Goal: Task Accomplishment & Management: Manage account settings

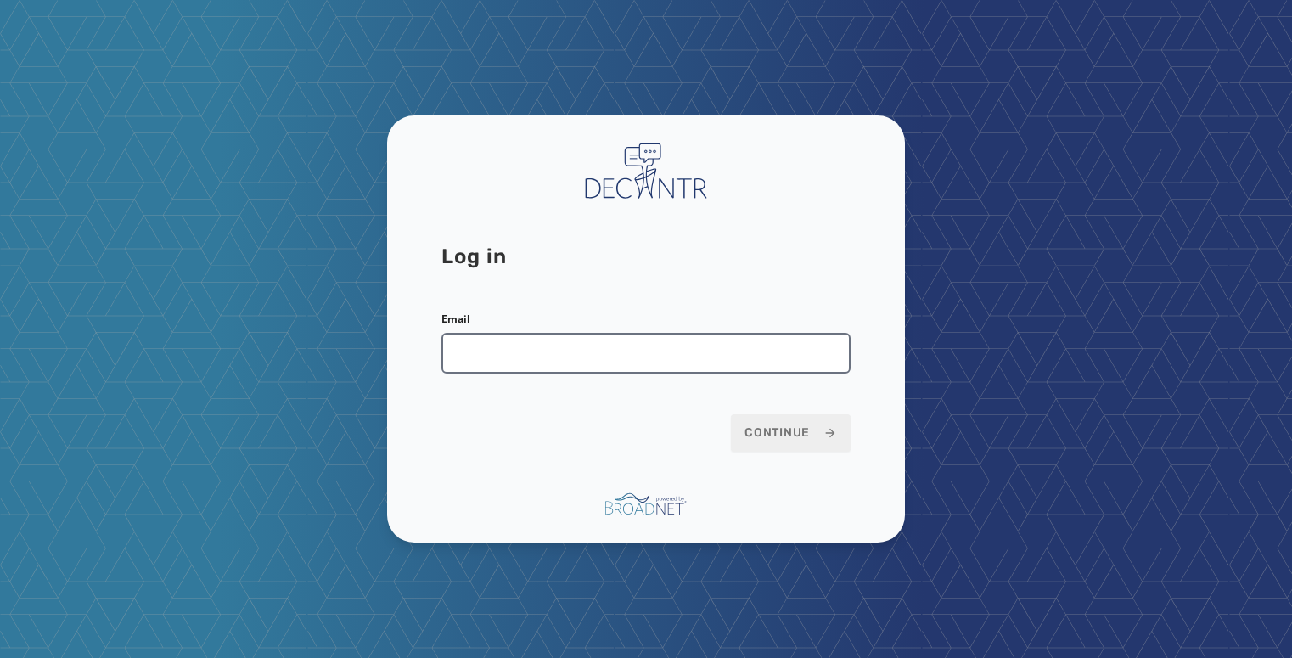
click at [569, 364] on input "Email" at bounding box center [645, 353] width 409 height 41
type input "**********"
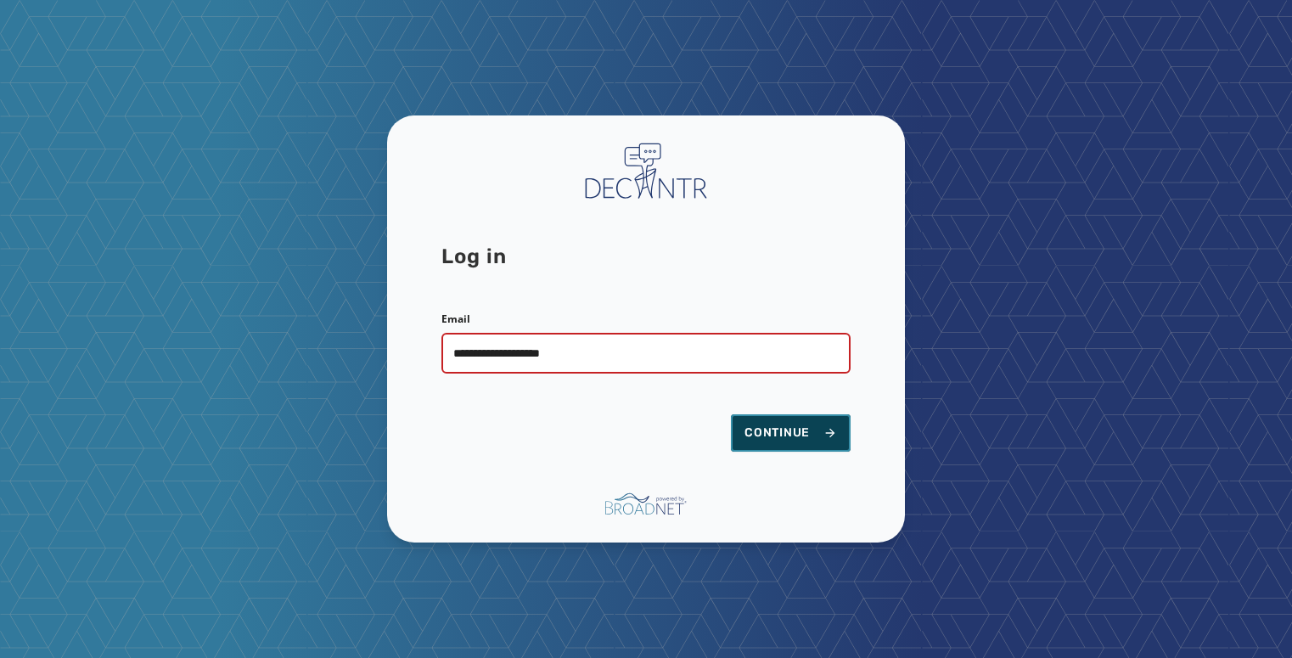
click at [817, 437] on span "Continue" at bounding box center [790, 432] width 93 height 17
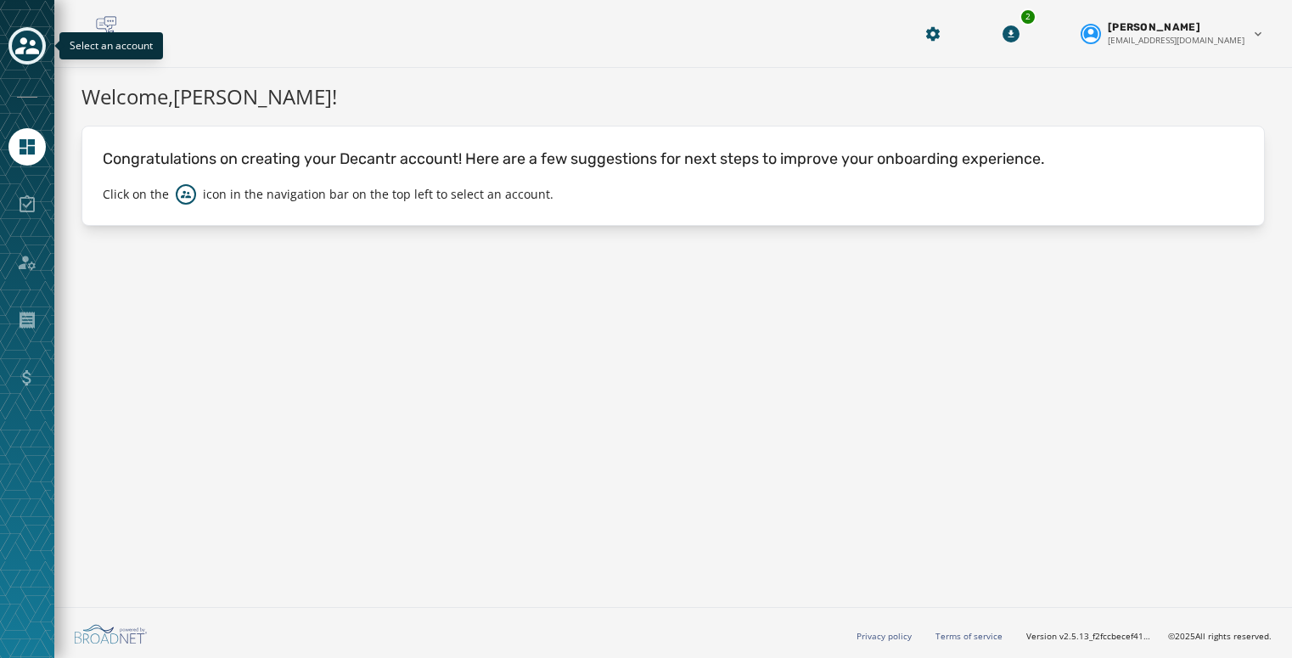
click at [10, 46] on button "Toggle account select drawer" at bounding box center [26, 45] width 37 height 37
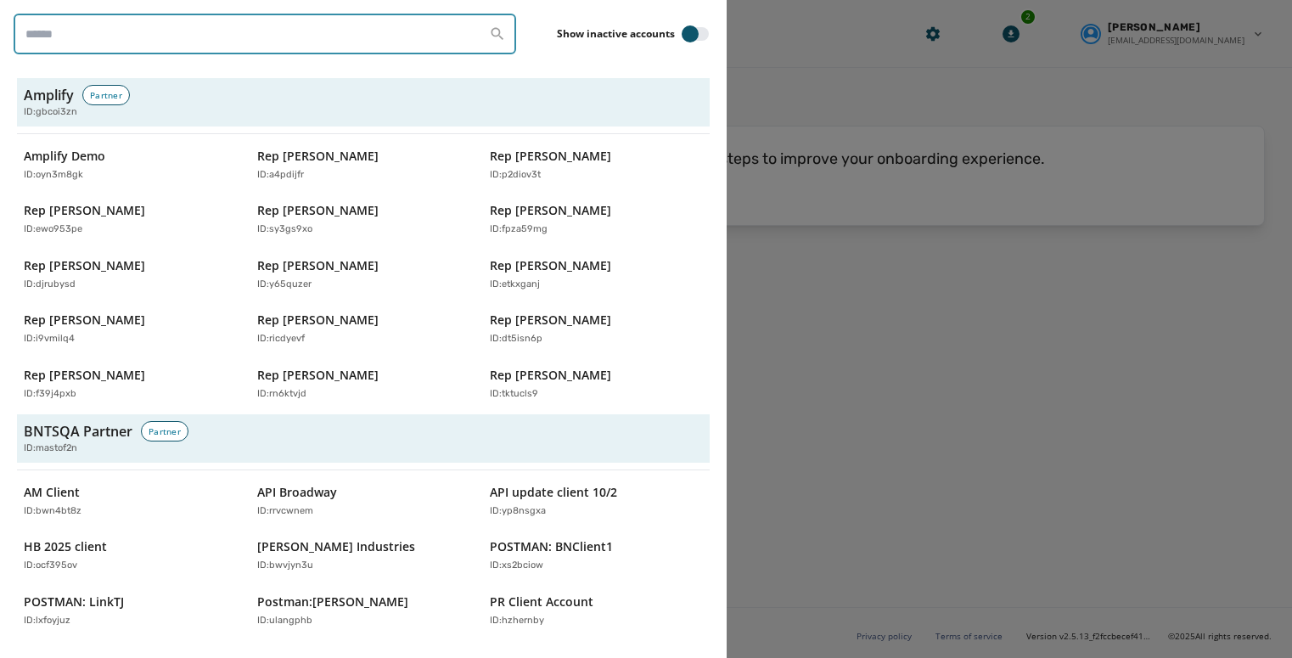
click at [165, 36] on input "search" at bounding box center [265, 34] width 502 height 41
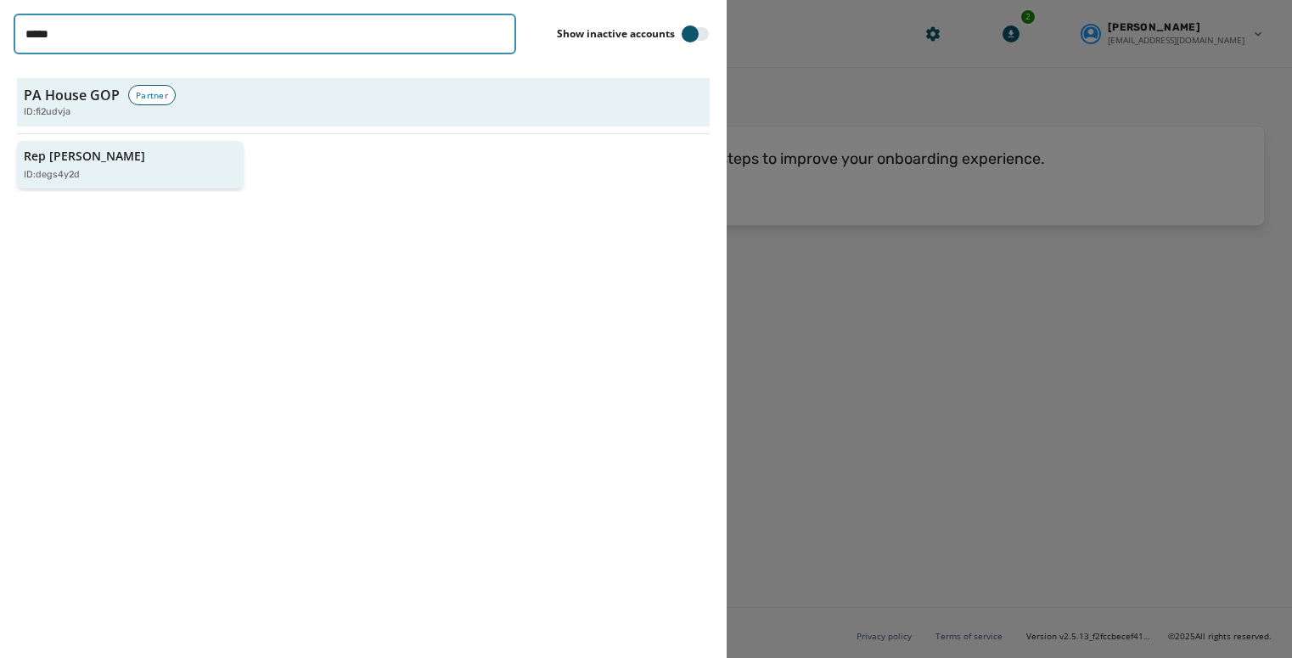
type input "*****"
click at [106, 176] on div "ID: degs4y2d" at bounding box center [122, 175] width 196 height 14
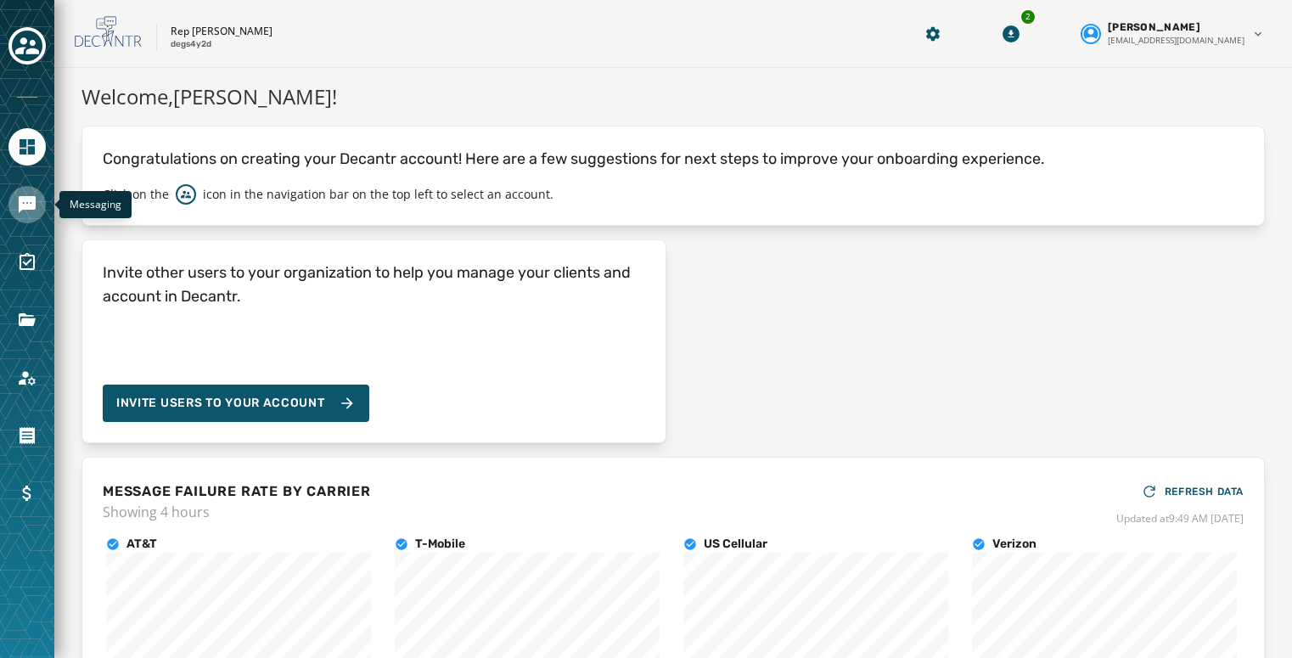
click at [29, 209] on icon "Navigate to Messaging" at bounding box center [27, 204] width 17 height 17
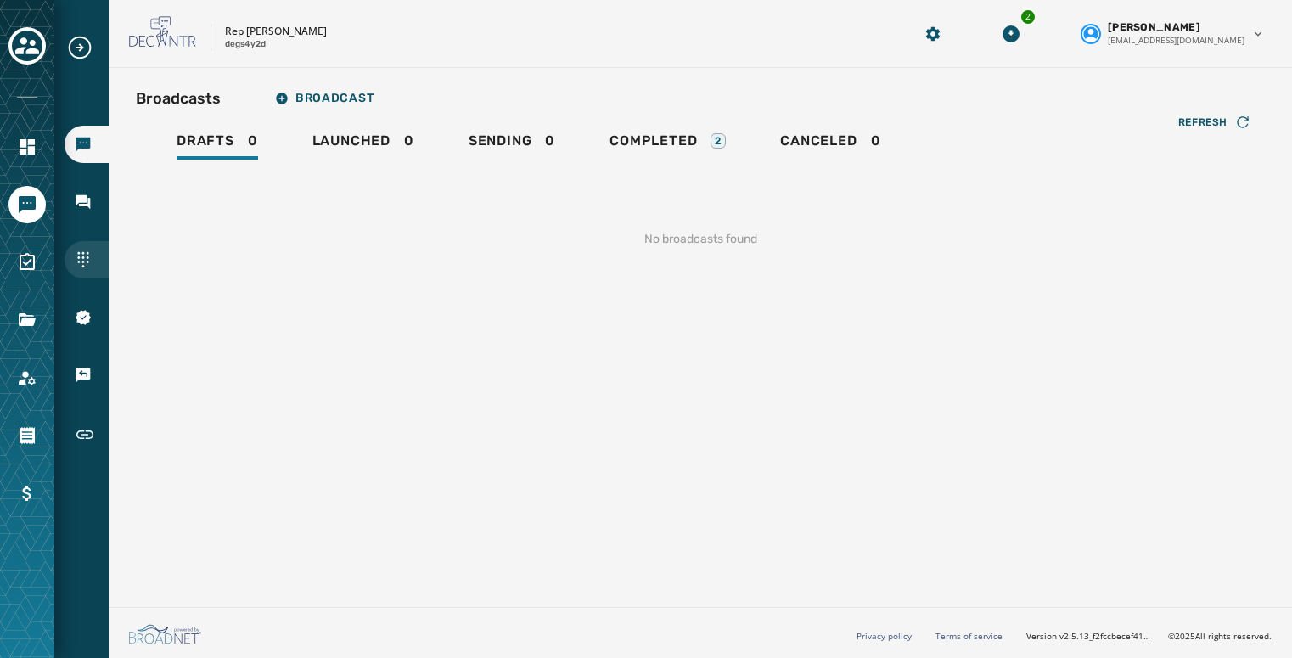
click at [82, 254] on icon "Navigate to Sending Numbers" at bounding box center [82, 259] width 11 height 15
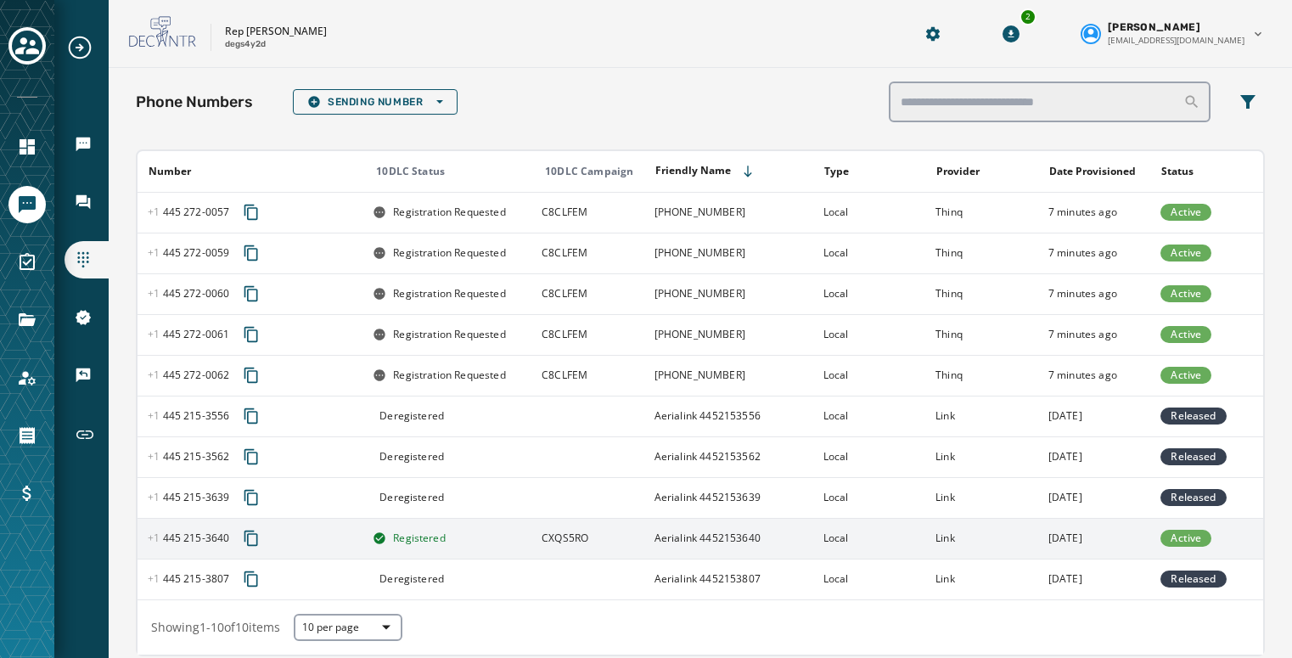
click at [315, 549] on div "+1 445 215 - 3640" at bounding box center [255, 538] width 214 height 31
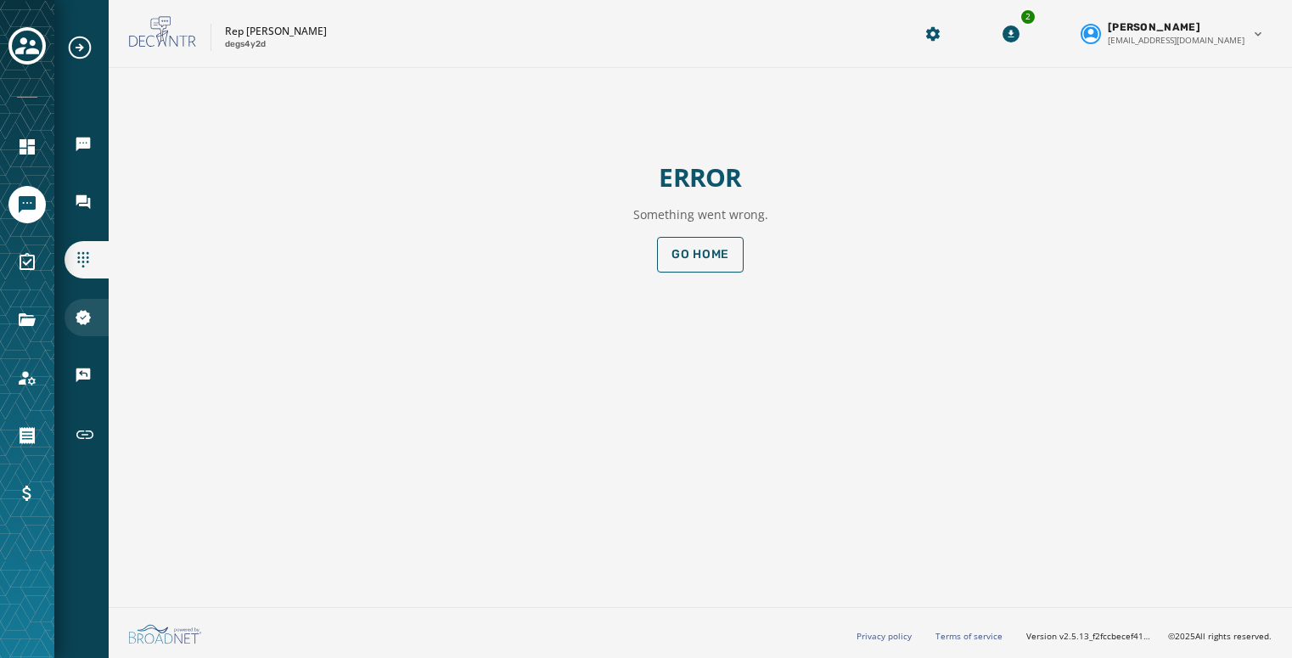
click at [76, 315] on icon "Navigate to 10DLC Registration" at bounding box center [83, 317] width 17 height 17
click at [711, 255] on span "Go home" at bounding box center [700, 255] width 58 height 14
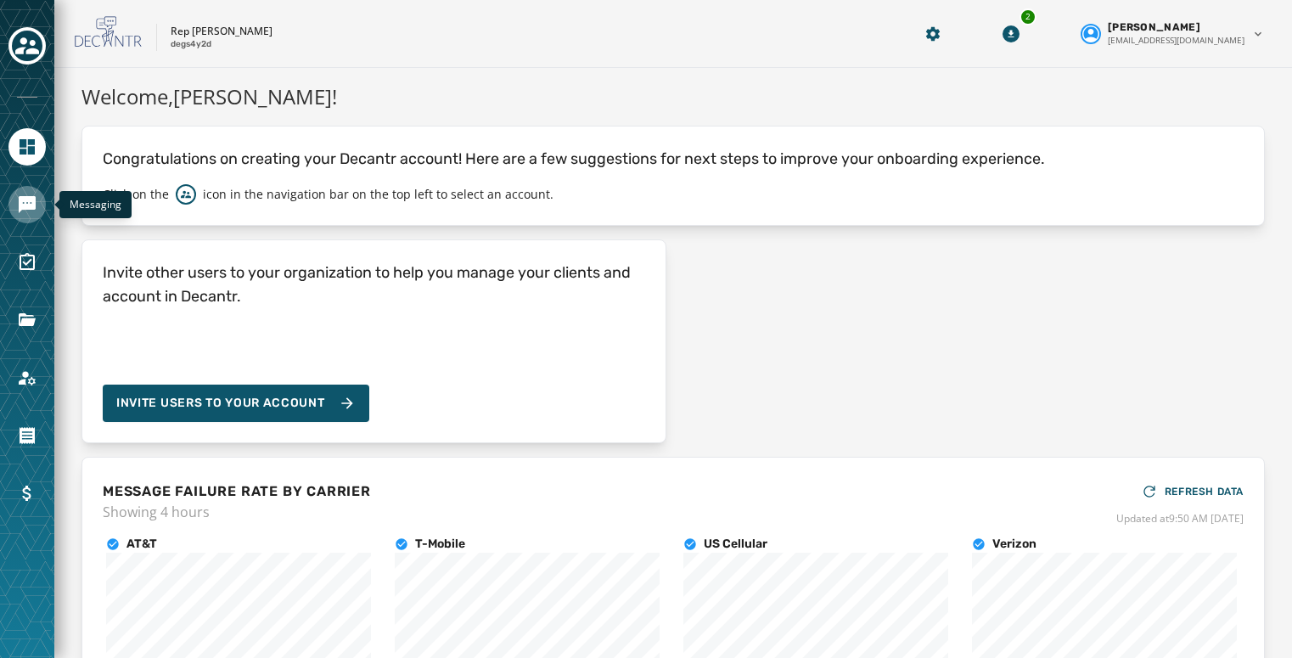
click at [30, 211] on icon "Navigate to Messaging" at bounding box center [27, 204] width 20 height 20
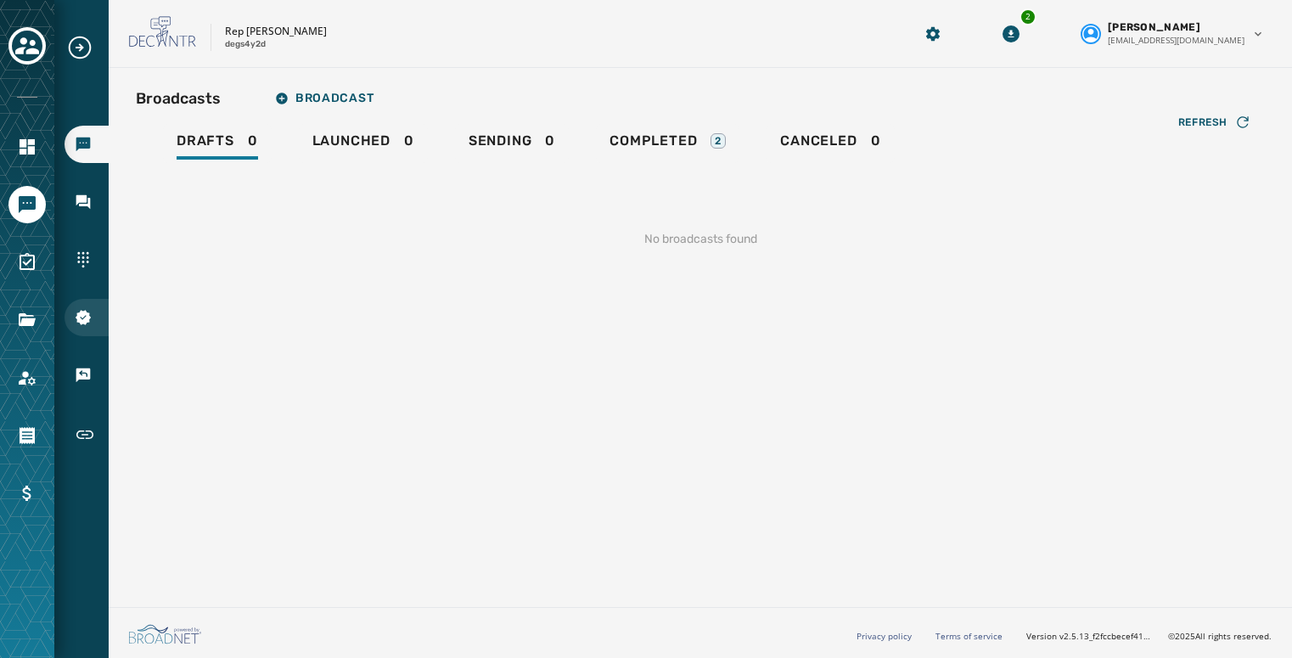
click at [81, 312] on icon "Navigate to 10DLC Registration" at bounding box center [83, 317] width 15 height 15
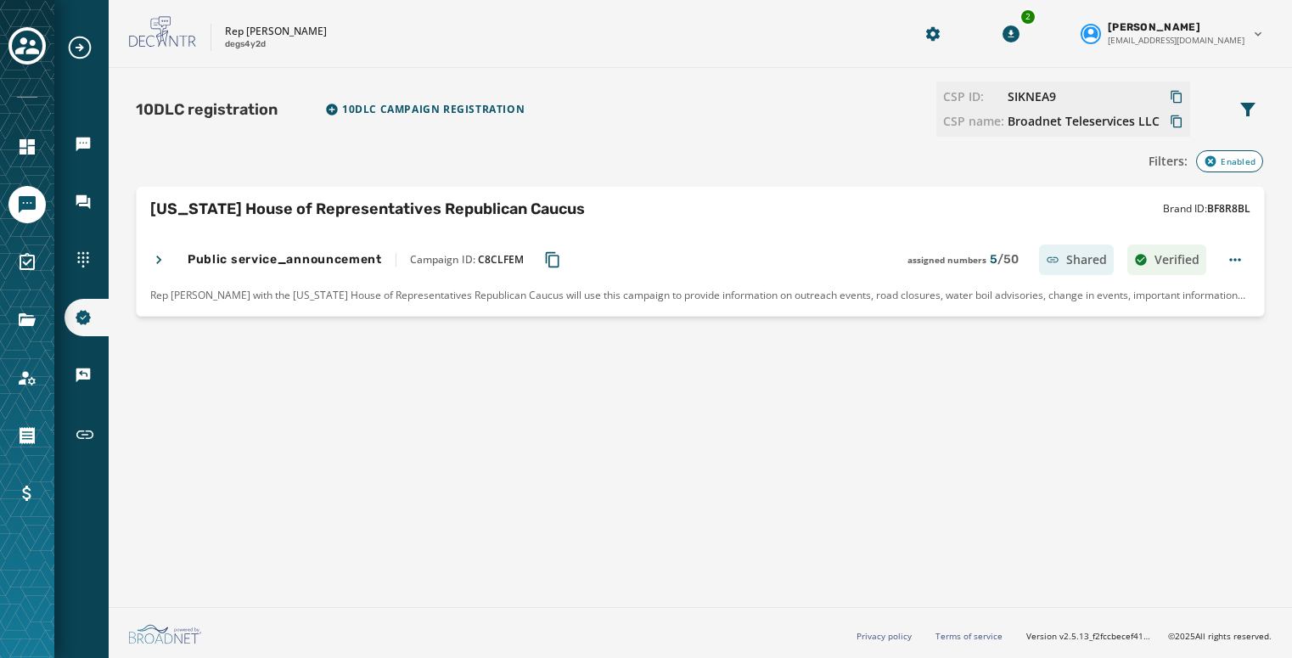
click at [154, 257] on icon at bounding box center [158, 259] width 17 height 17
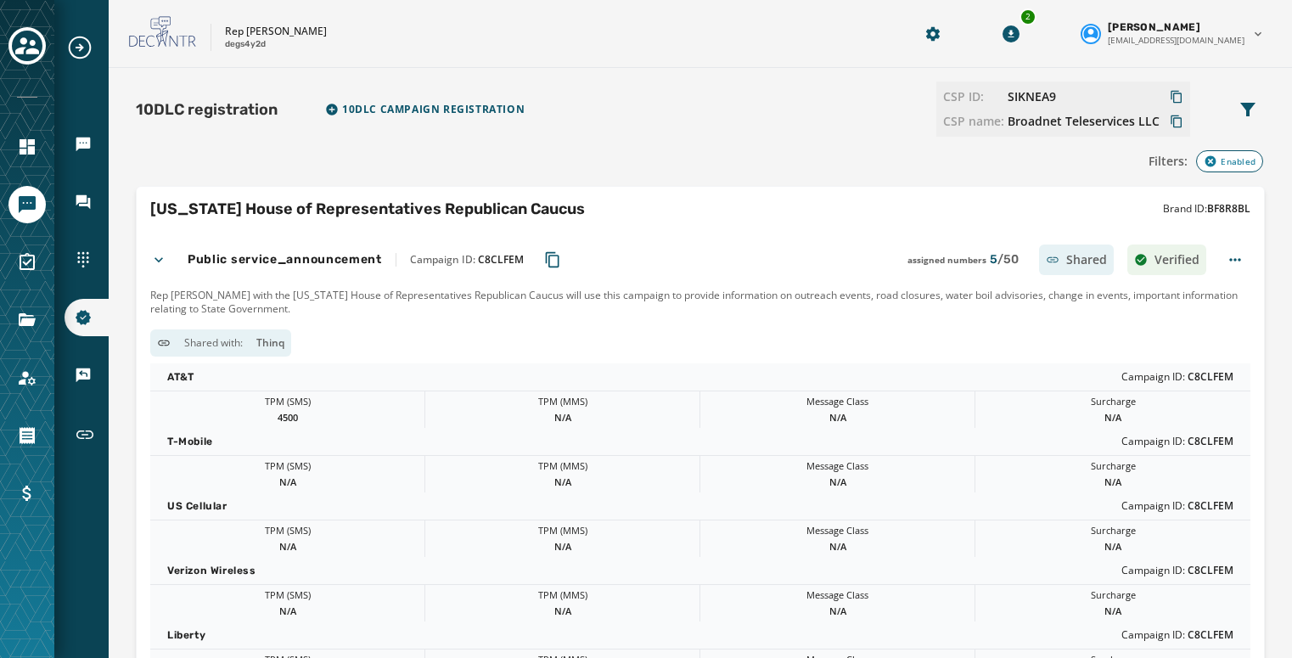
click at [154, 257] on icon at bounding box center [158, 259] width 17 height 17
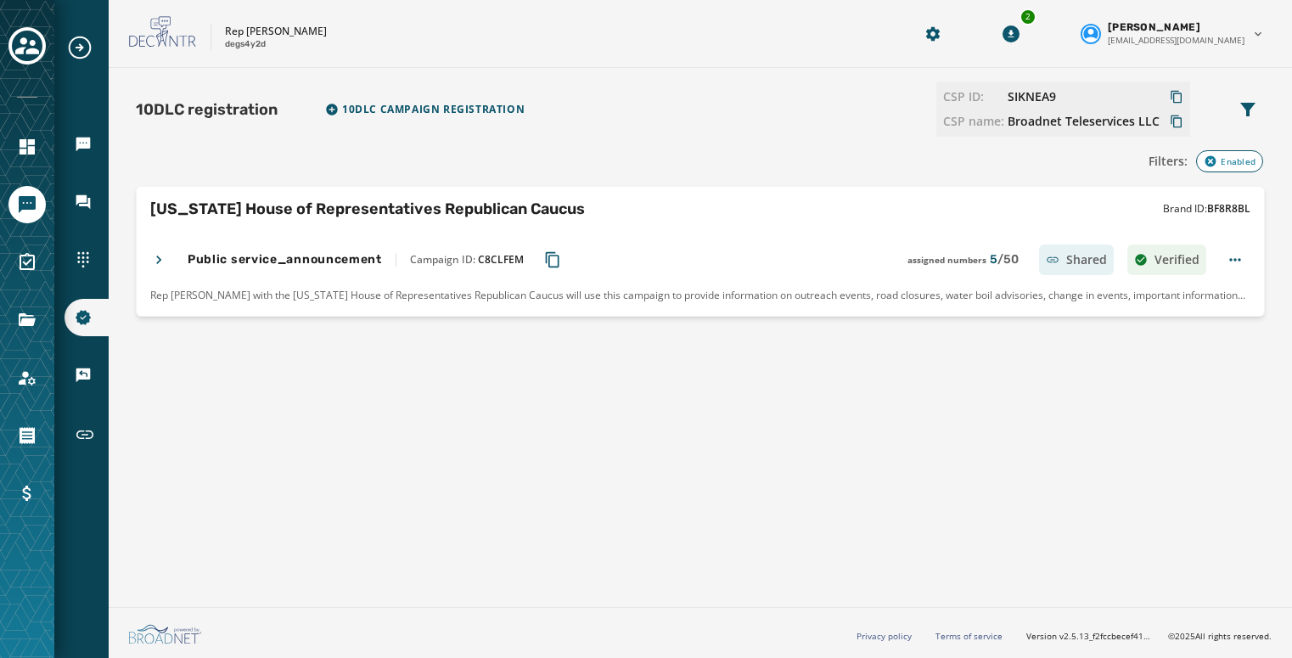
click at [1209, 158] on icon "button" at bounding box center [1210, 161] width 11 height 11
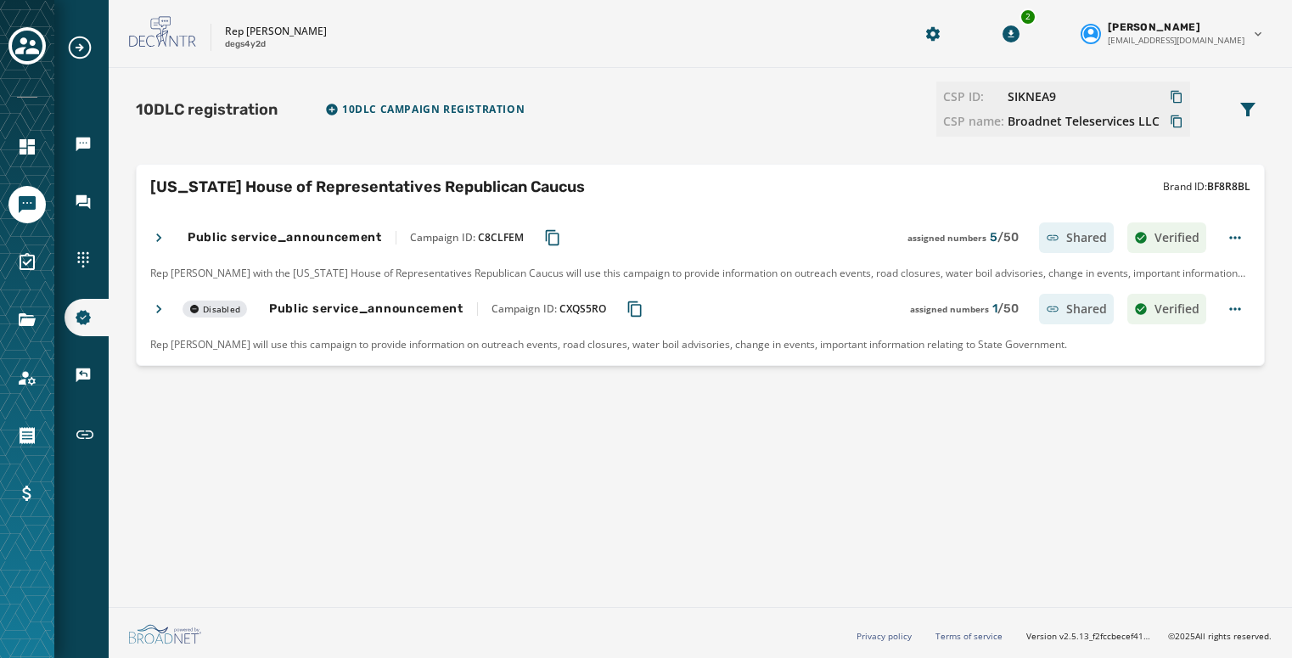
click at [160, 306] on icon at bounding box center [158, 308] width 17 height 17
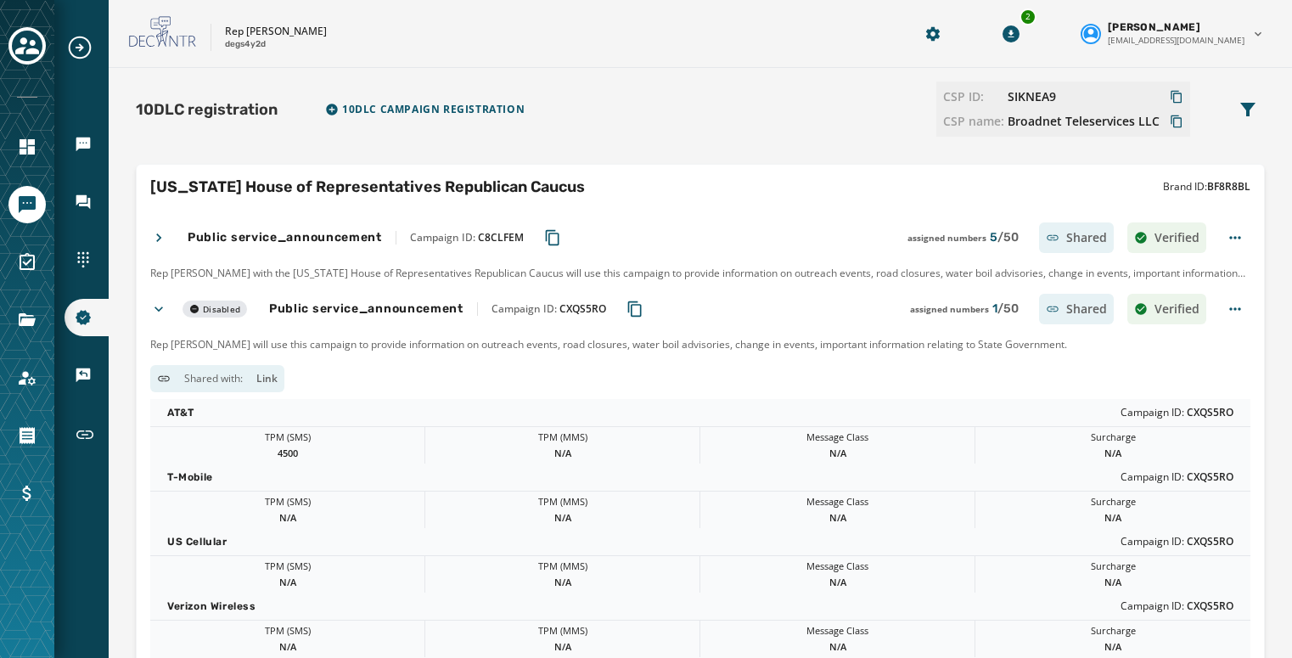
click at [164, 311] on icon at bounding box center [158, 308] width 17 height 17
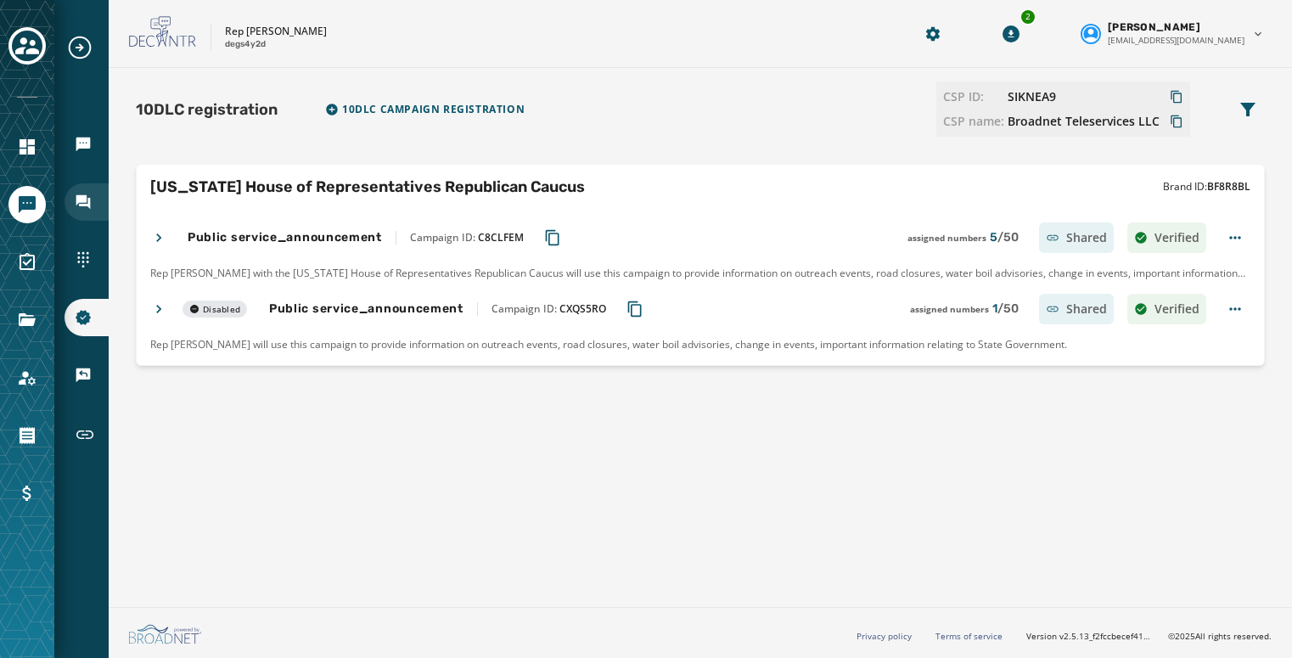
click at [83, 217] on div "Inbox" at bounding box center [87, 201] width 44 height 37
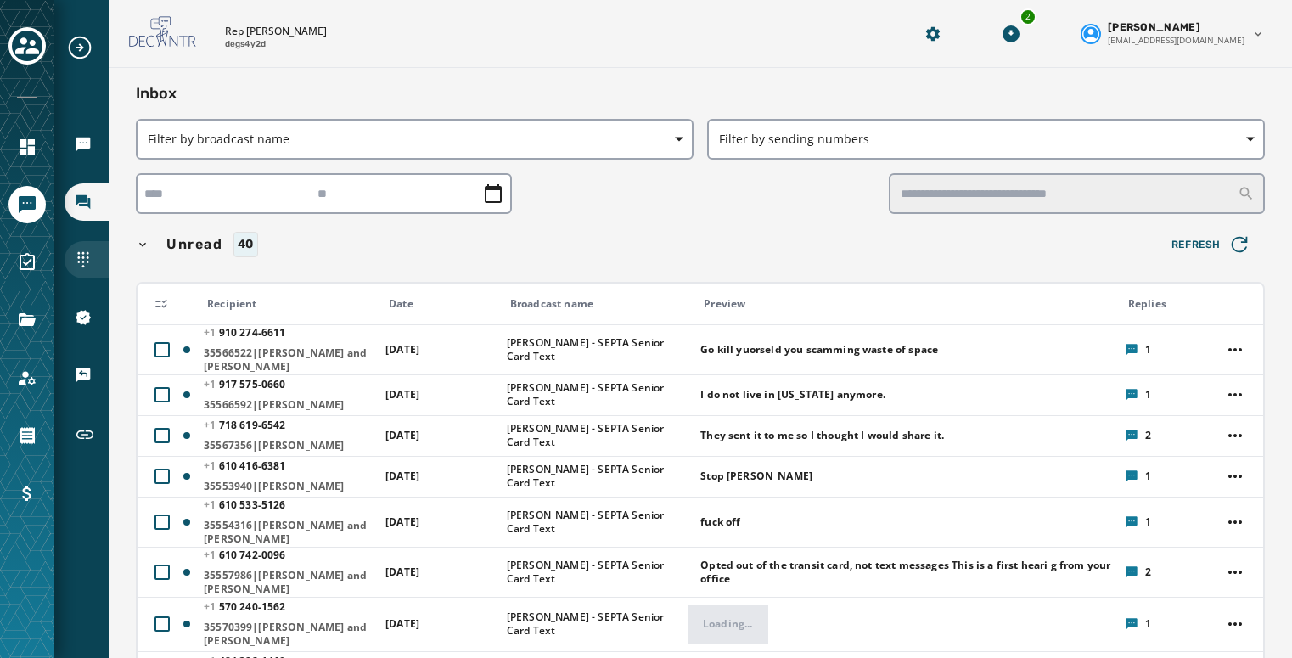
click at [70, 265] on div "Sending Numbers" at bounding box center [87, 259] width 44 height 37
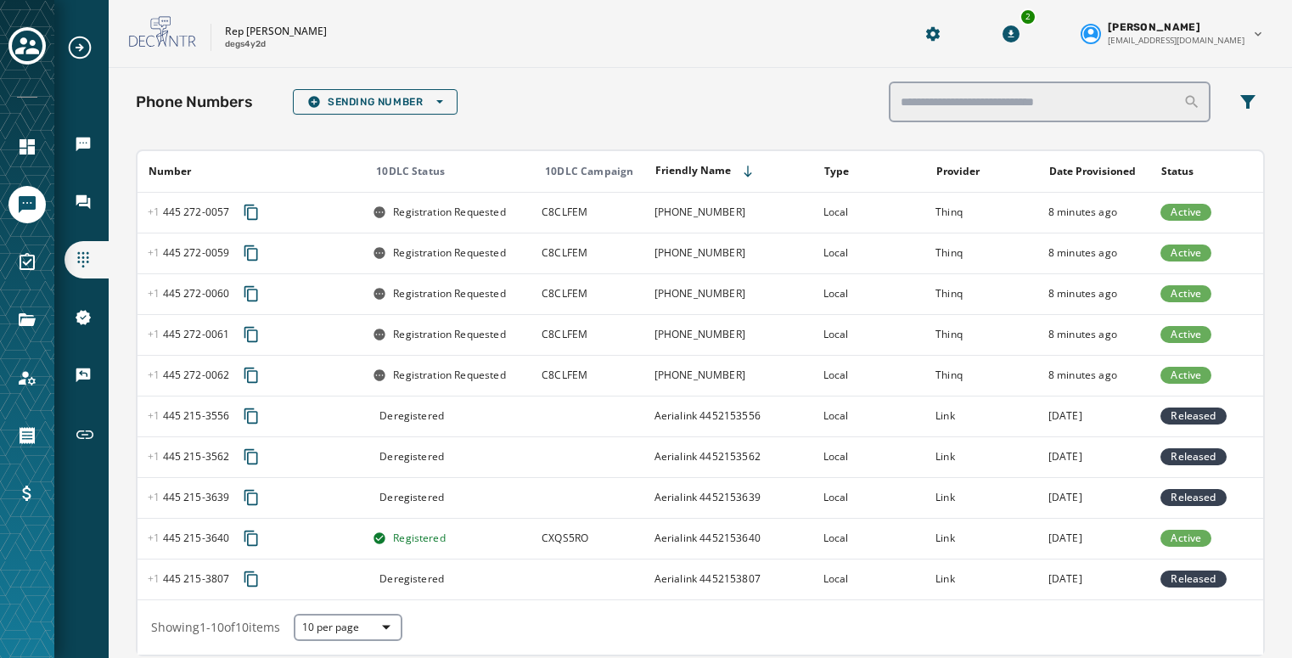
click at [1283, 41] on div "Rep Craig Staats degs4y2d 2 Mark McCook mmccook@broadnet.com" at bounding box center [700, 34] width 1183 height 68
click at [82, 319] on icon "Navigate to 10DLC Registration" at bounding box center [83, 317] width 17 height 17
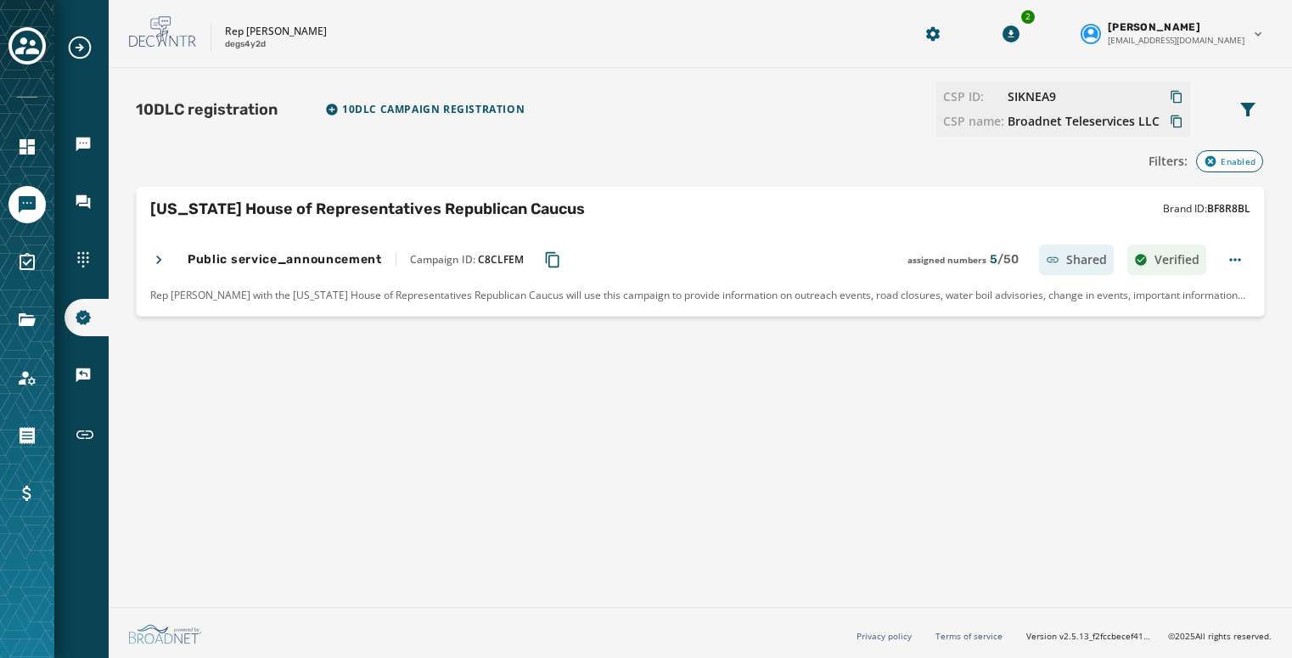
click at [1211, 167] on icon "button" at bounding box center [1211, 161] width 14 height 14
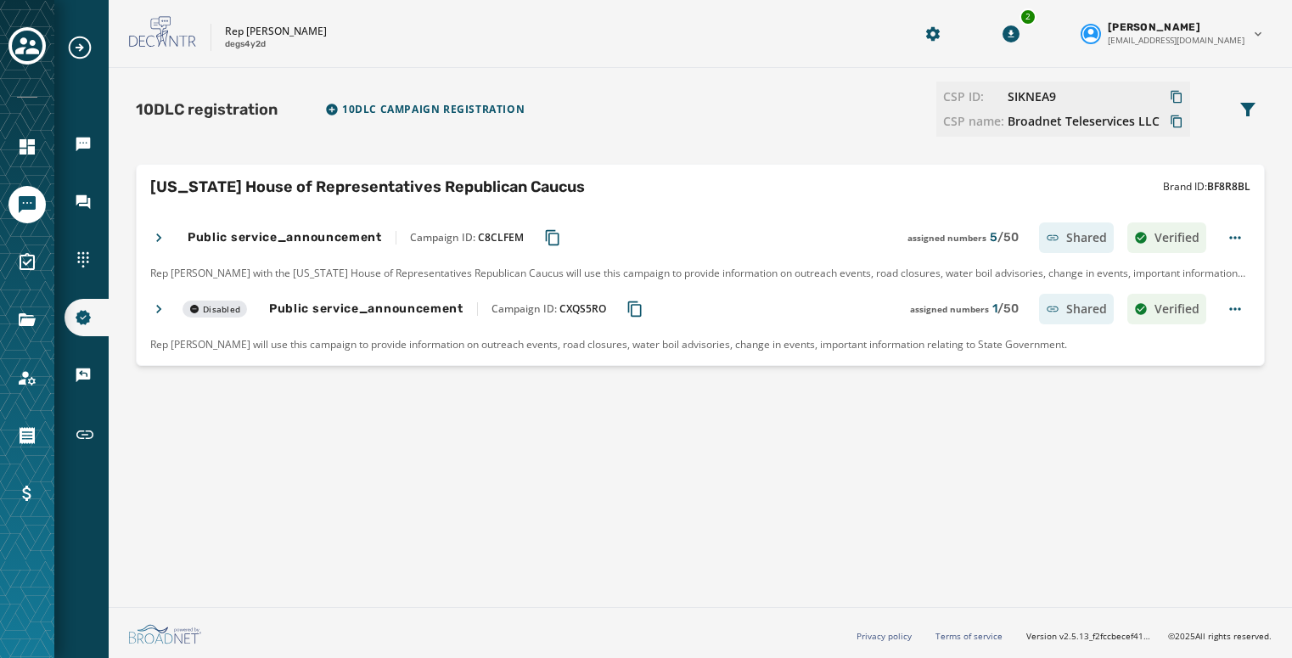
click at [288, 310] on h4 "Public service_announcement" at bounding box center [366, 308] width 194 height 17
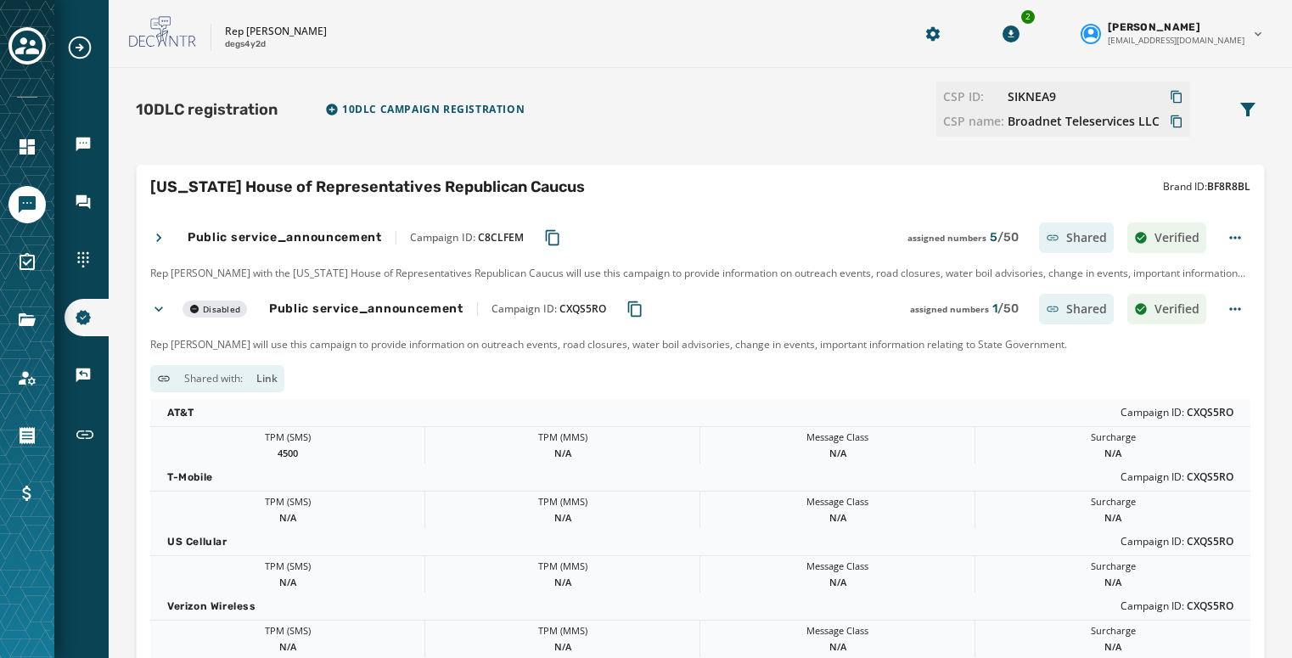
scroll to position [214, 0]
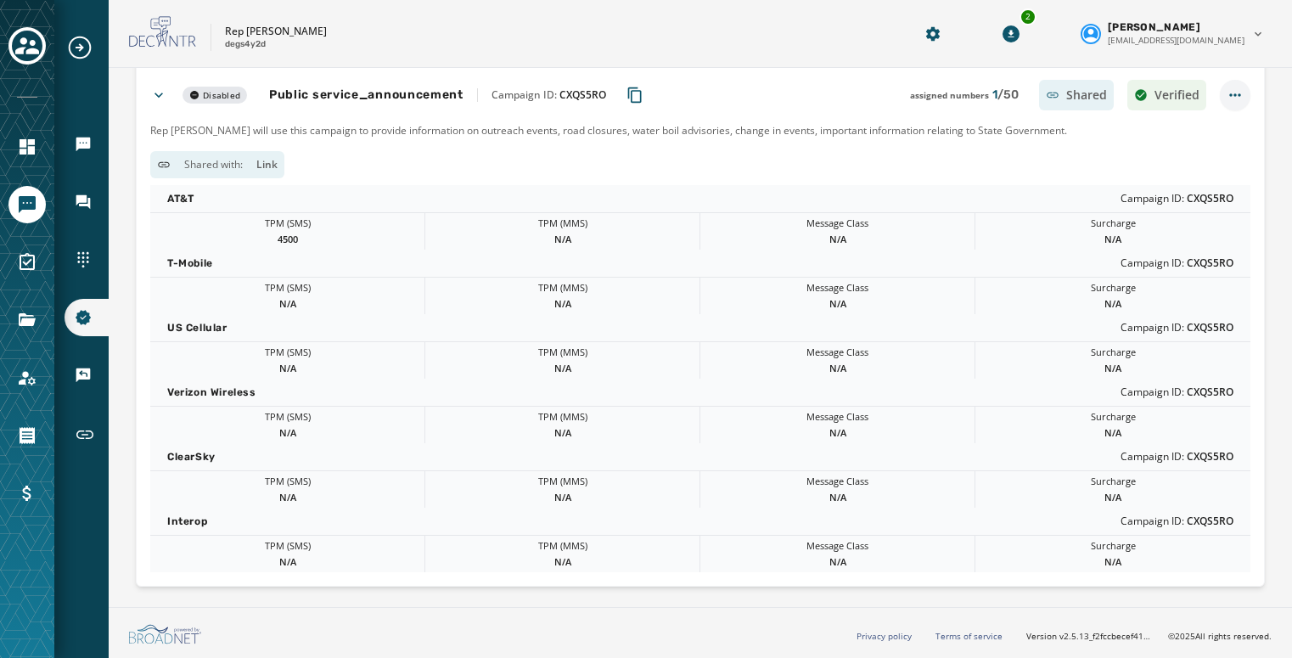
click at [1230, 94] on html "Broadcasts Inbox Sending Numbers 10DLC Registration Keywords & Responders Short…" at bounding box center [646, 329] width 1292 height 658
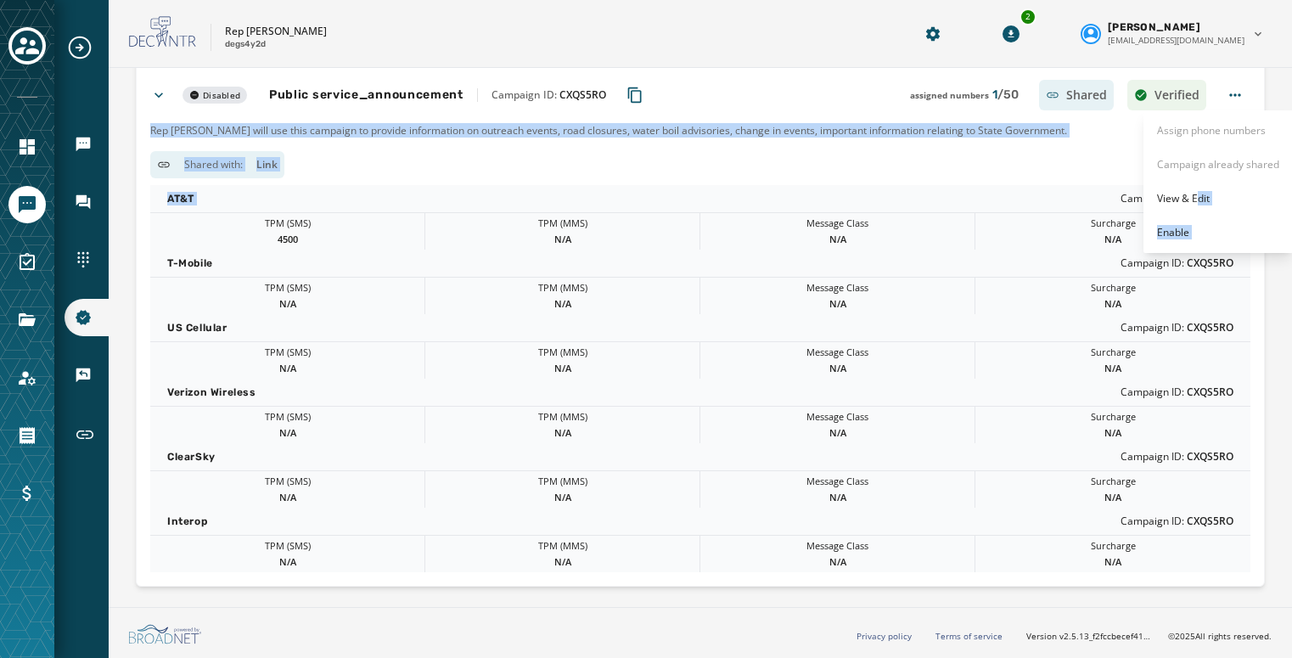
drag, startPoint x: 1199, startPoint y: 198, endPoint x: 986, endPoint y: 175, distance: 214.3
click at [986, 175] on html "Broadcasts Inbox Sending Numbers 10DLC Registration Keywords & Responders Short…" at bounding box center [646, 329] width 1292 height 658
drag, startPoint x: 986, startPoint y: 175, endPoint x: 1004, endPoint y: 175, distance: 17.8
click at [1004, 175] on html "Broadcasts Inbox Sending Numbers 10DLC Registration Keywords & Responders Short…" at bounding box center [646, 329] width 1292 height 658
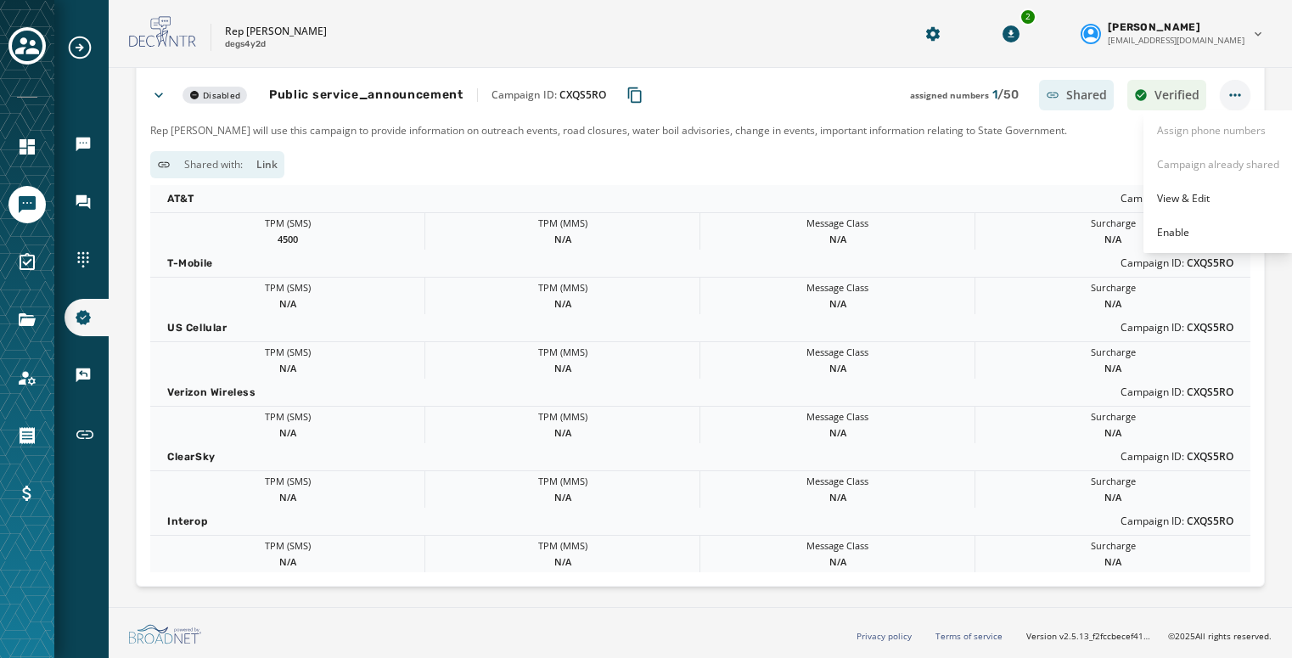
click at [1219, 85] on html "Broadcasts Inbox Sending Numbers 10DLC Registration Keywords & Responders Short…" at bounding box center [646, 329] width 1292 height 658
click at [1198, 242] on div "Enable" at bounding box center [1217, 232] width 149 height 27
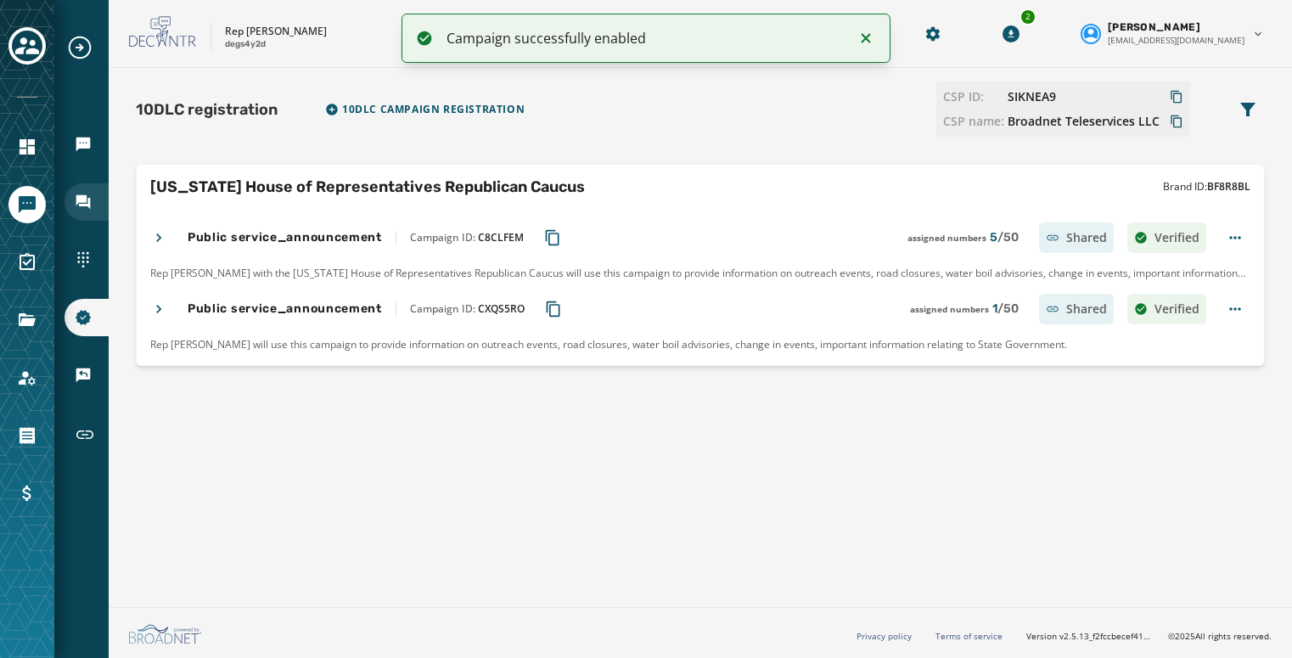
click at [81, 205] on icon "Navigate to Inbox" at bounding box center [83, 202] width 14 height 14
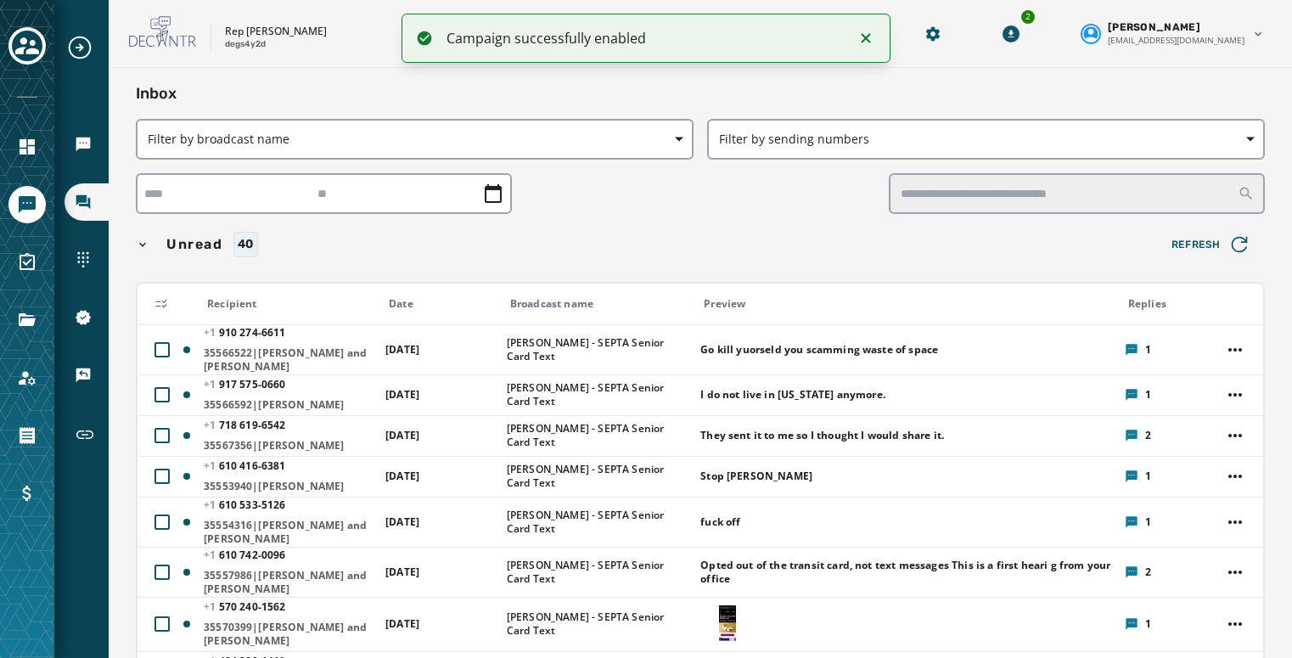
click at [81, 278] on div "Broadcasts Inbox Sending Numbers 10DLC Registration Keywords & Responders Short…" at bounding box center [81, 244] width 54 height 421
click at [87, 264] on icon "Navigate to Sending Numbers" at bounding box center [83, 259] width 17 height 17
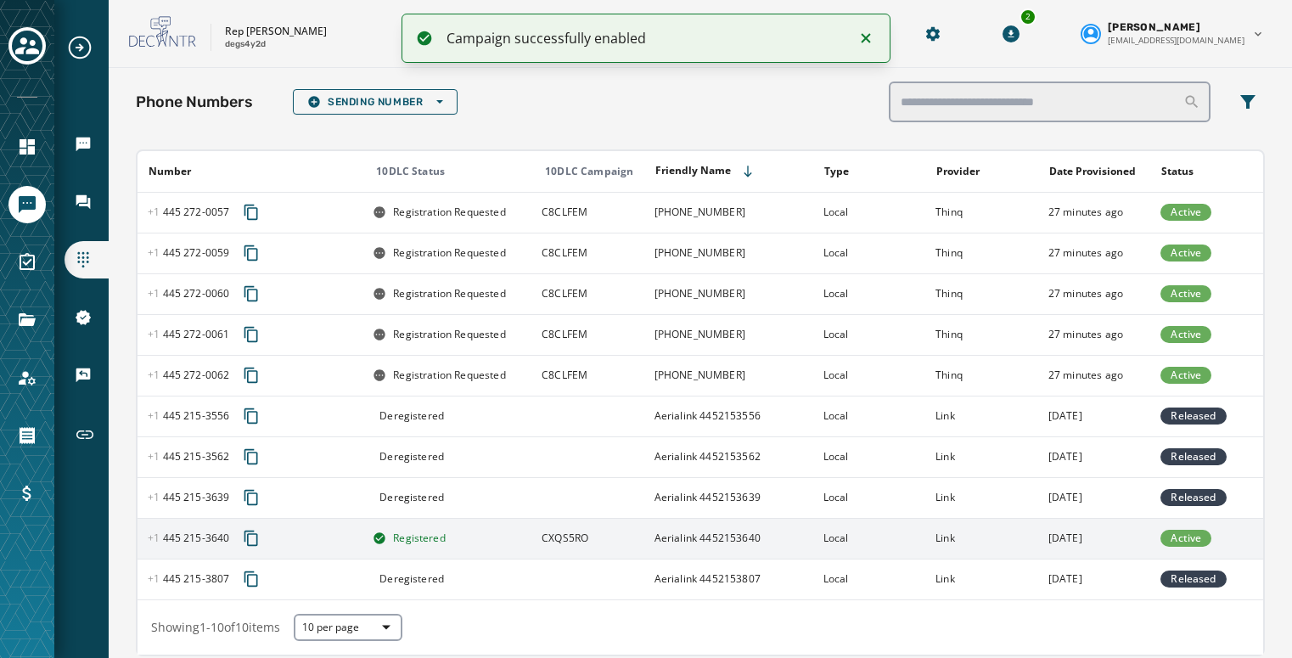
click at [486, 536] on div "Registered" at bounding box center [452, 538] width 158 height 14
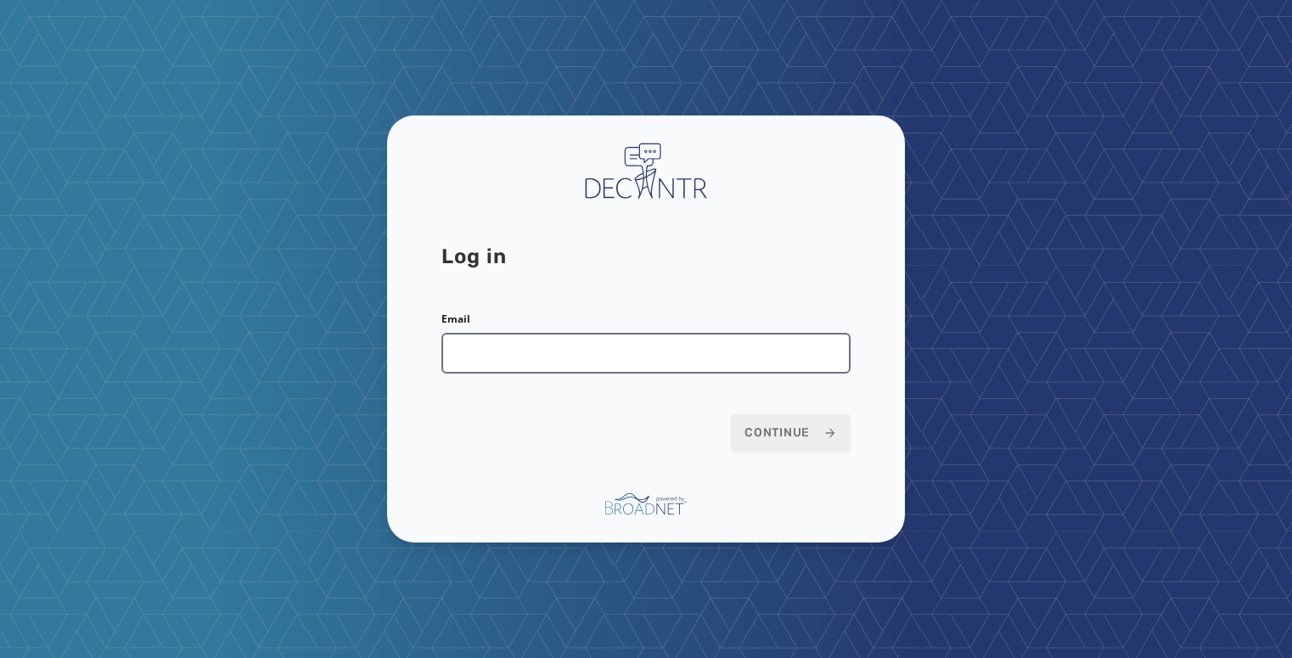
click at [507, 347] on input "Email" at bounding box center [645, 353] width 409 height 41
type input "**********"
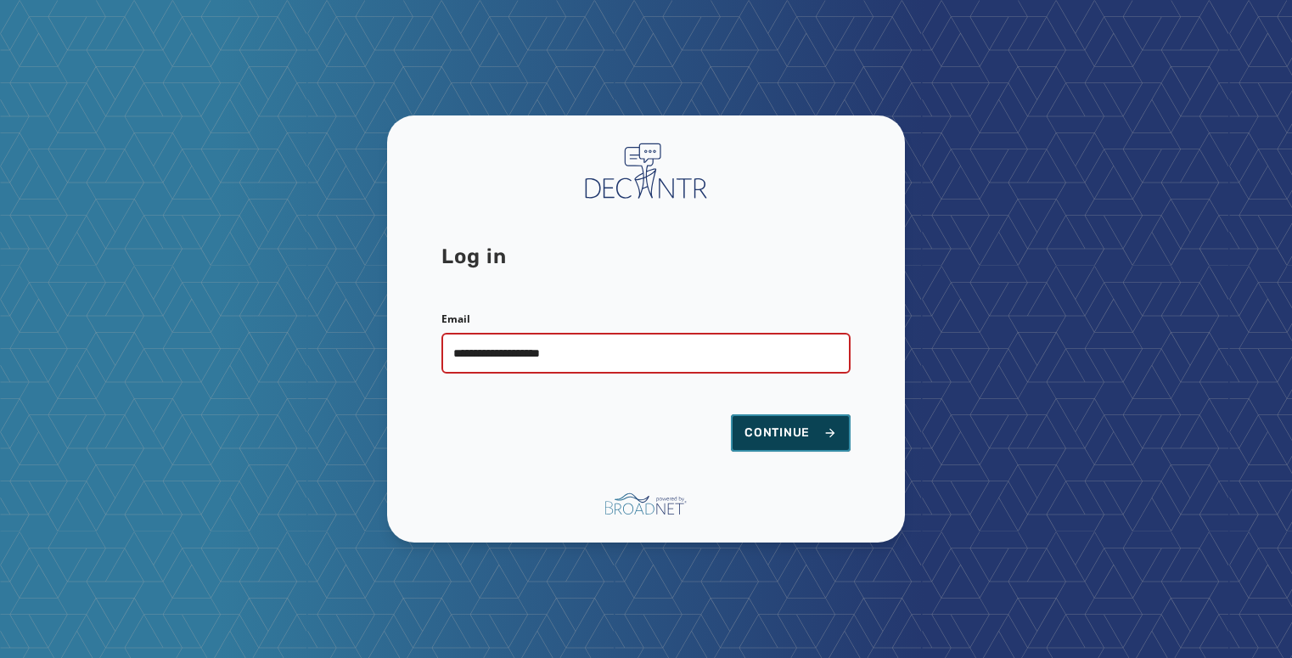
click at [801, 427] on span "Continue" at bounding box center [790, 432] width 93 height 17
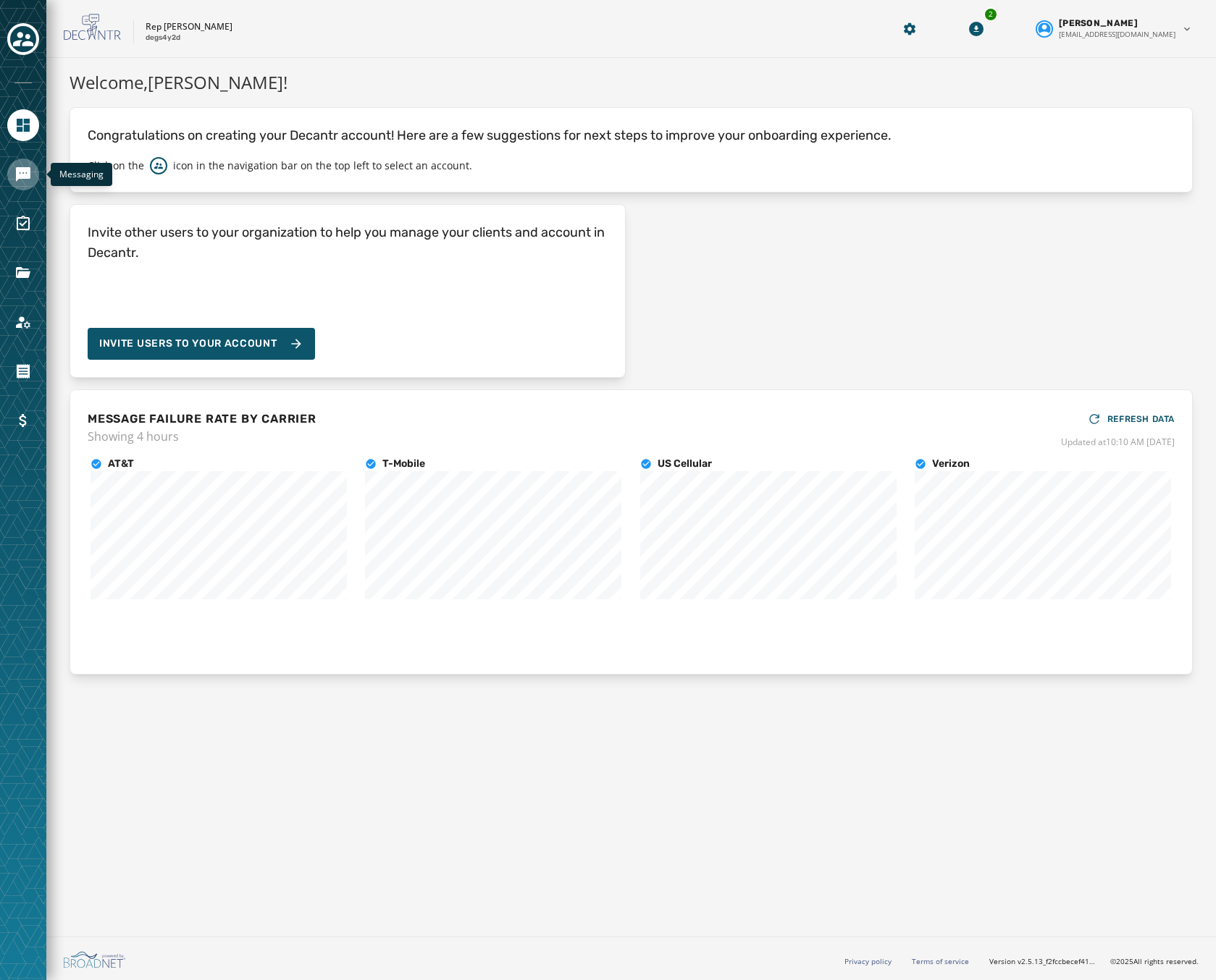
click at [24, 170] on icon "Navigate to Messaging" at bounding box center [23, 174] width 15 height 14
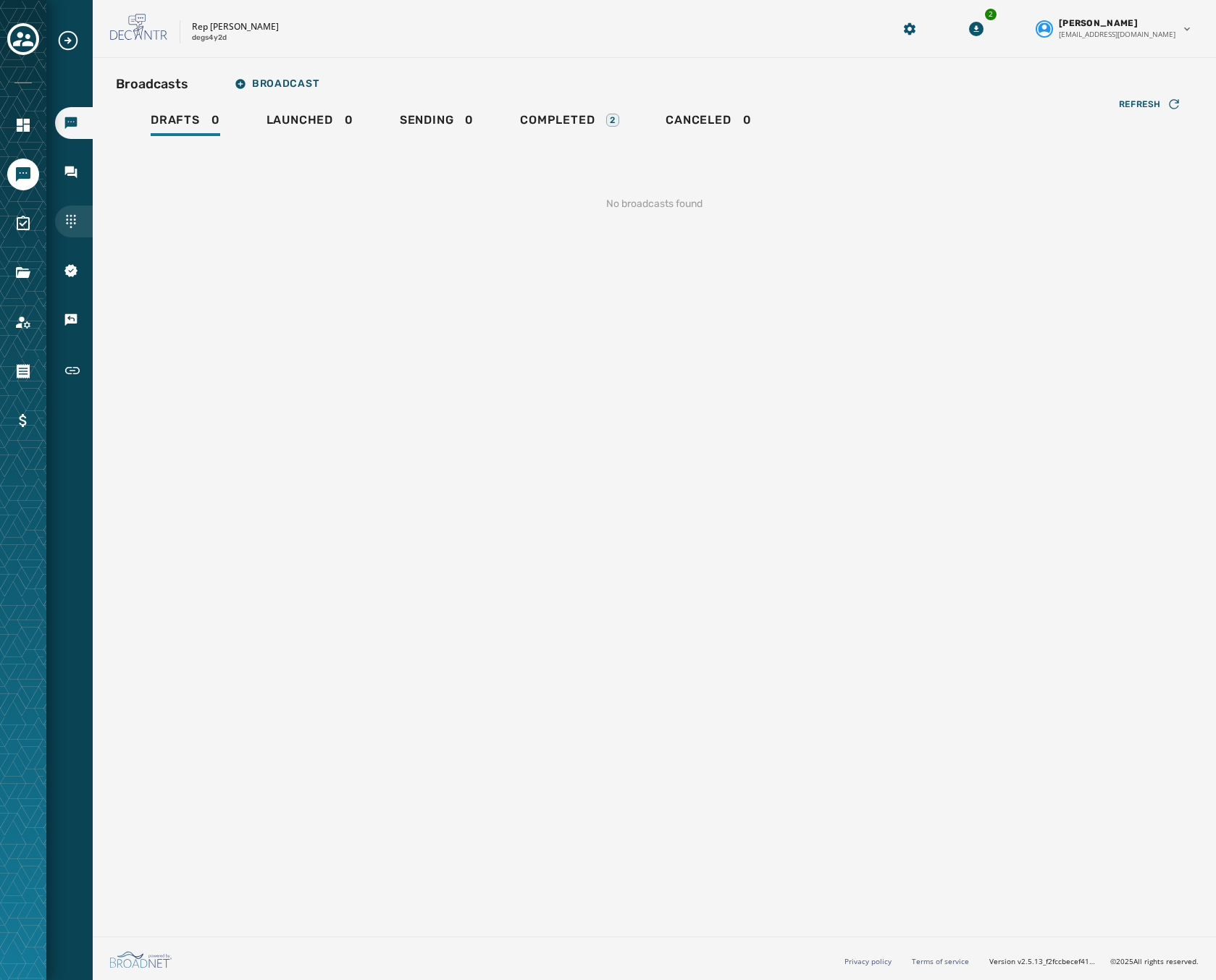
click at [77, 217] on icon "Navigate to Sending Numbers" at bounding box center [71, 221] width 15 height 14
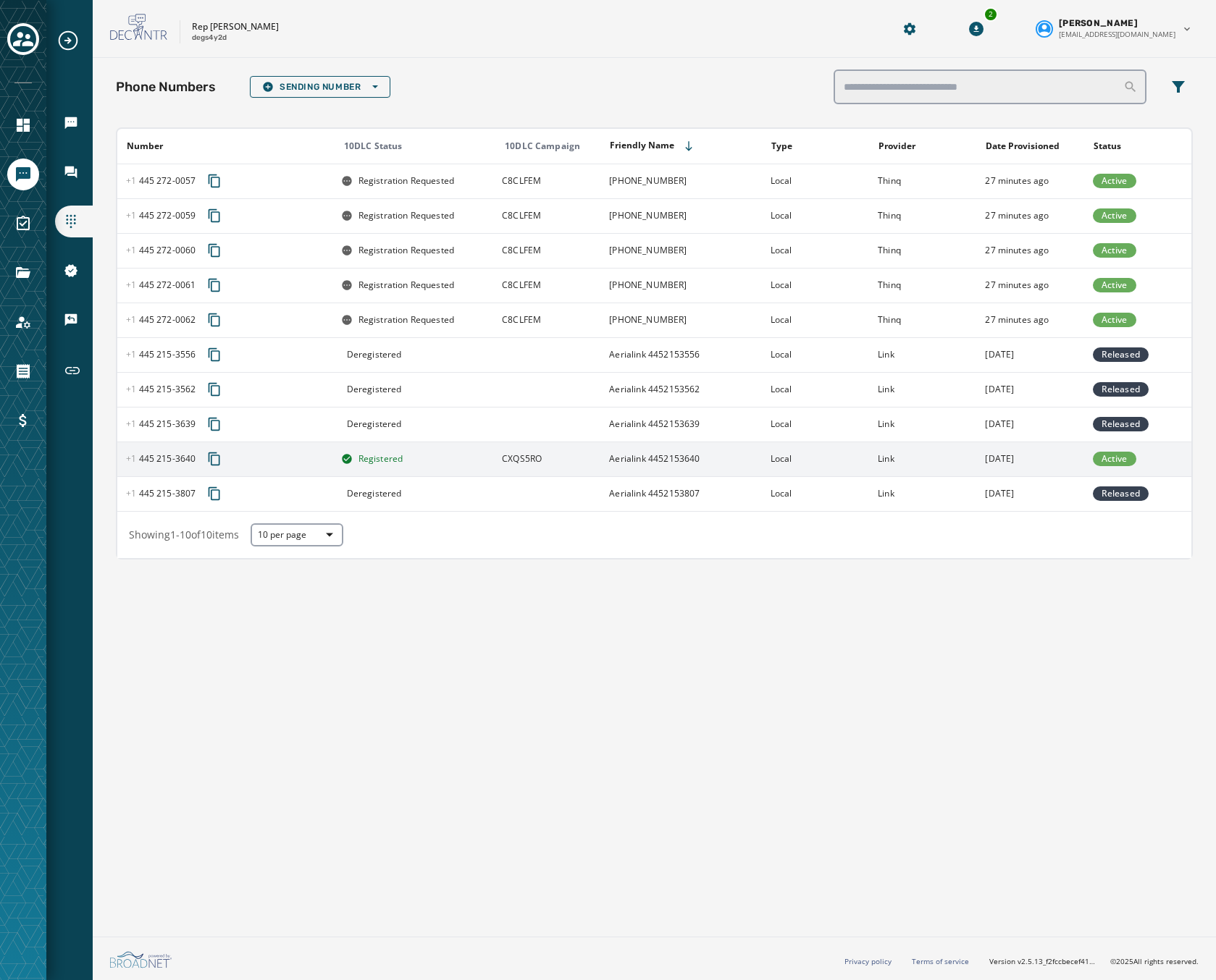
click at [509, 462] on span "CXQS5RO" at bounding box center [521, 459] width 40 height 12
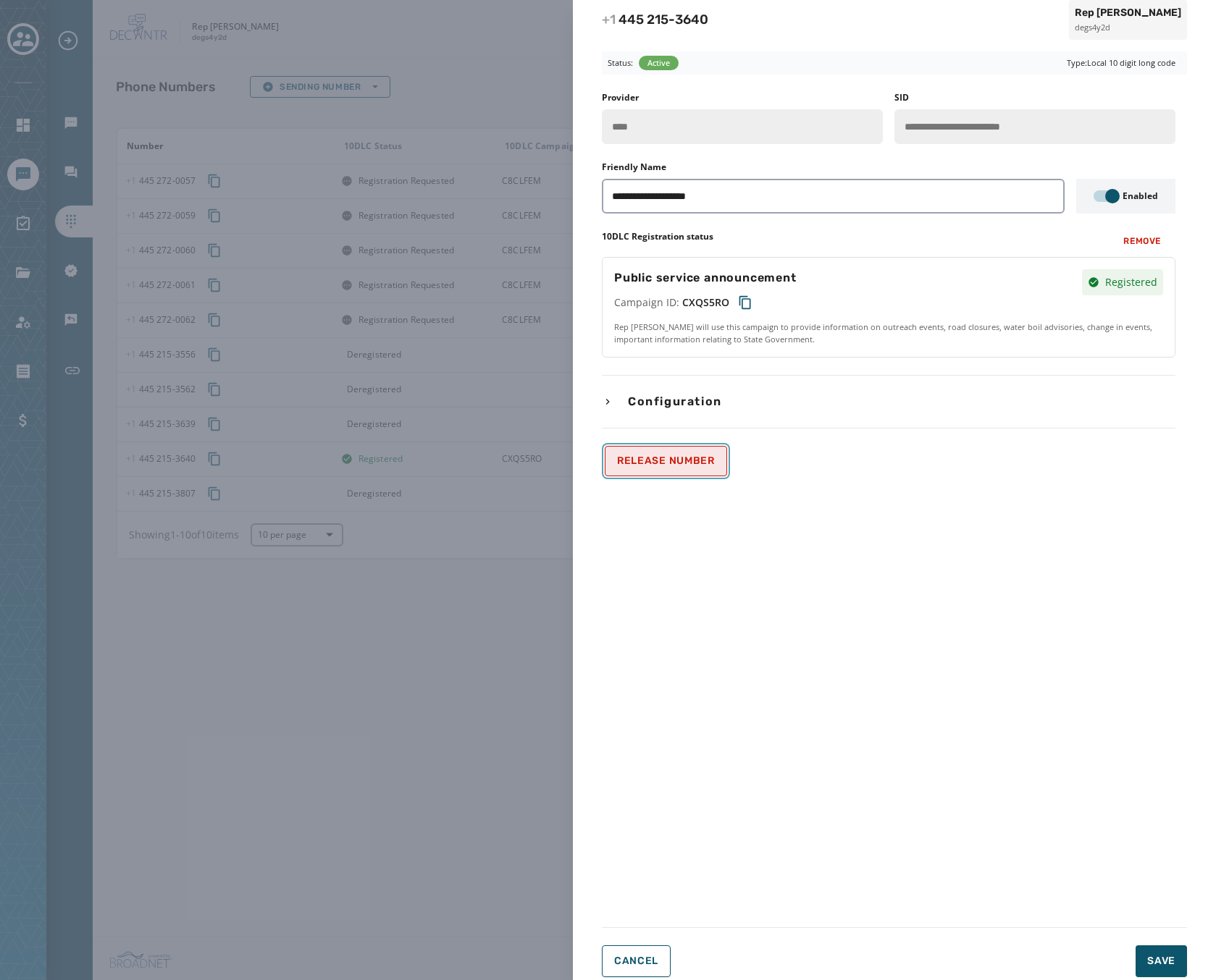
click at [692, 468] on button "Release Number" at bounding box center [666, 461] width 122 height 31
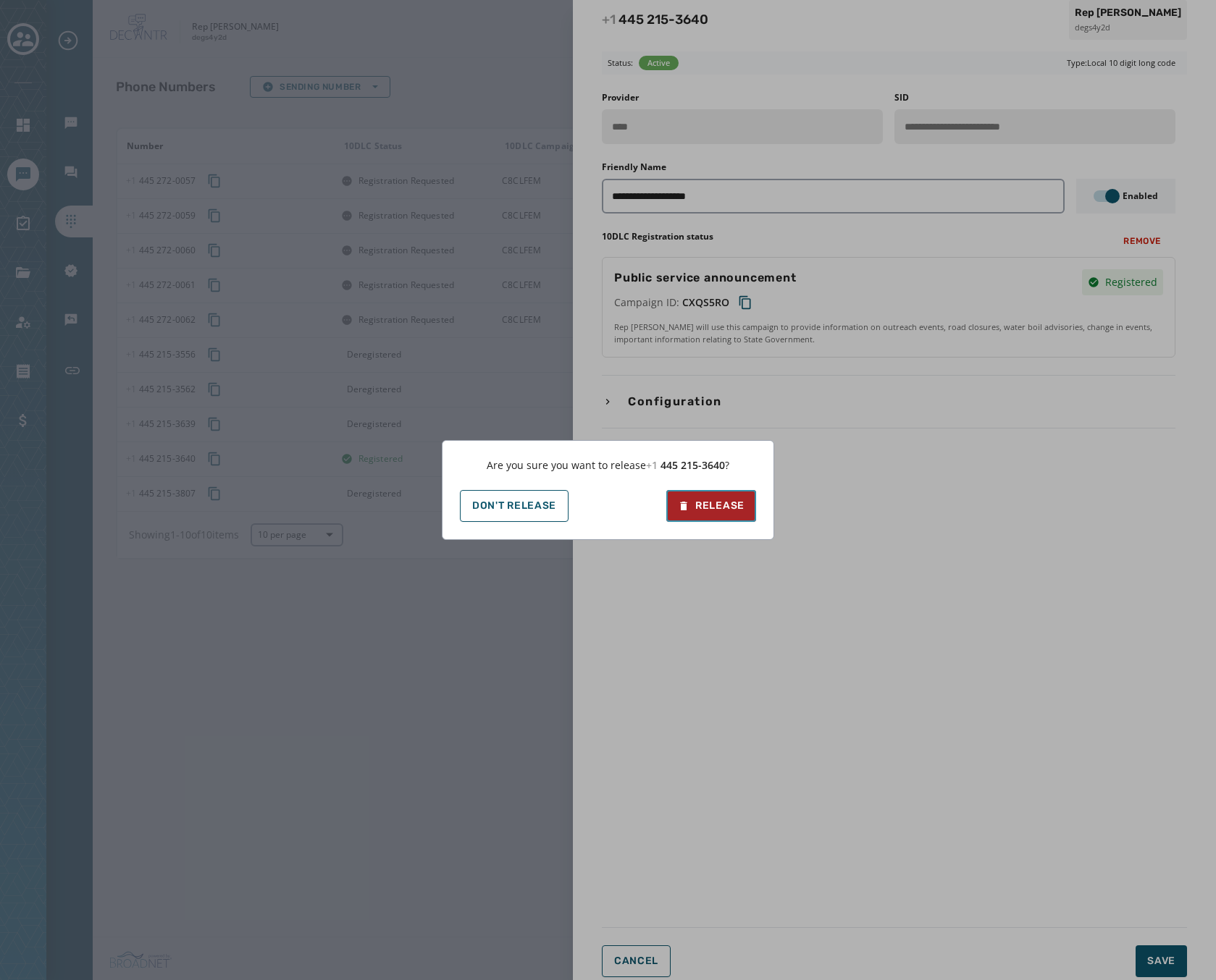
click at [712, 508] on div "Release" at bounding box center [711, 506] width 67 height 14
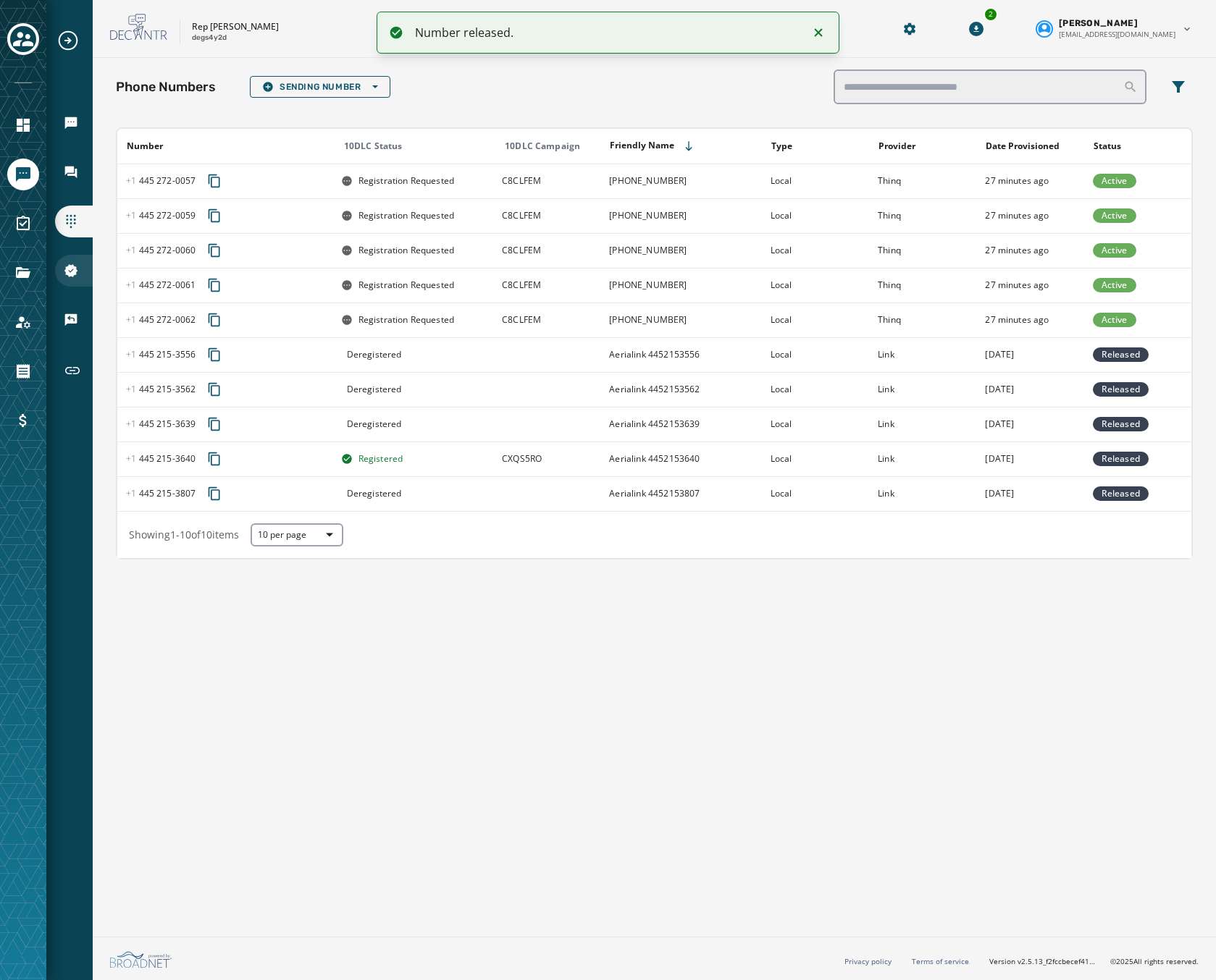
click at [64, 259] on div "10DLC Registration" at bounding box center [74, 270] width 38 height 32
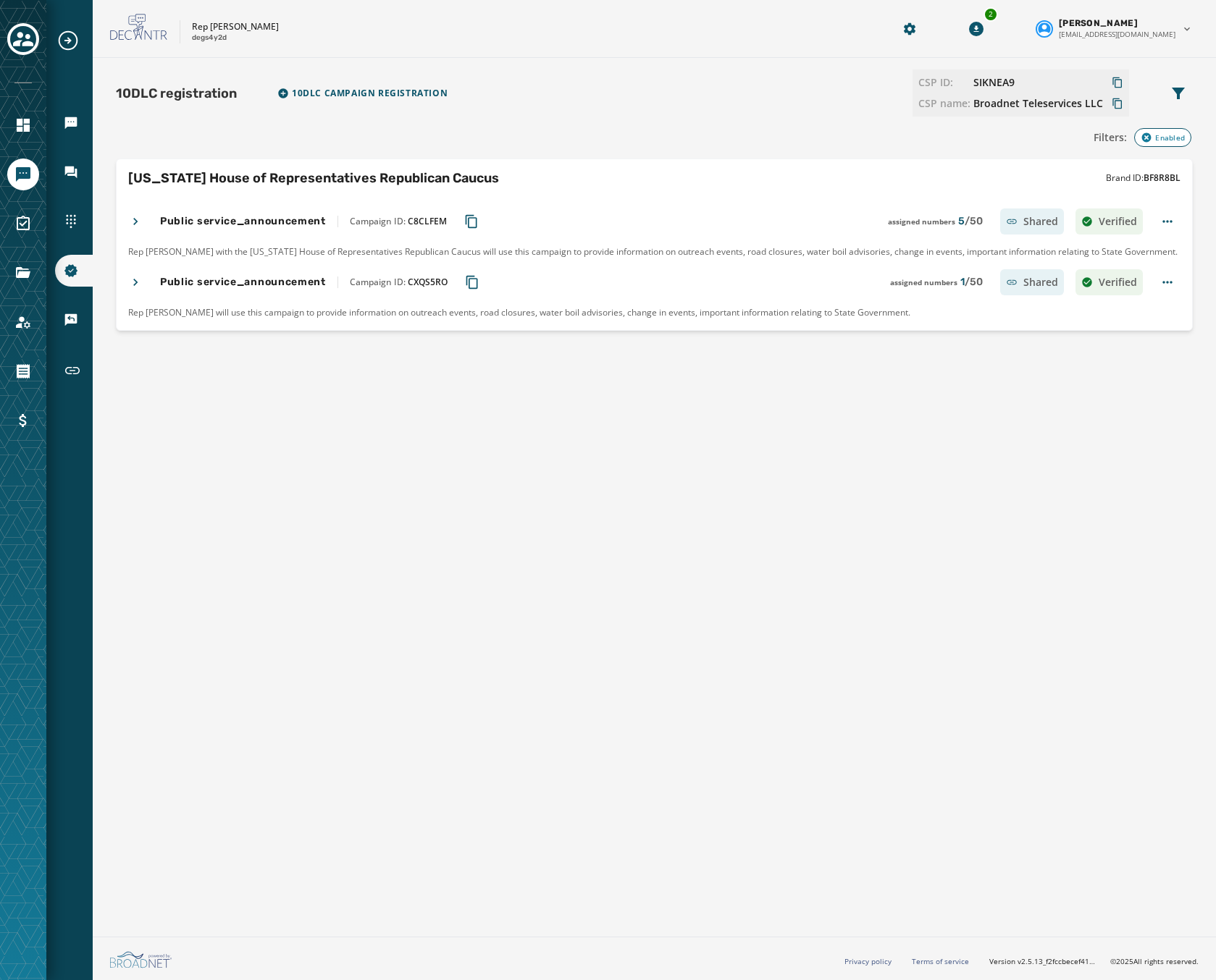
click at [135, 285] on icon at bounding box center [135, 282] width 4 height 7
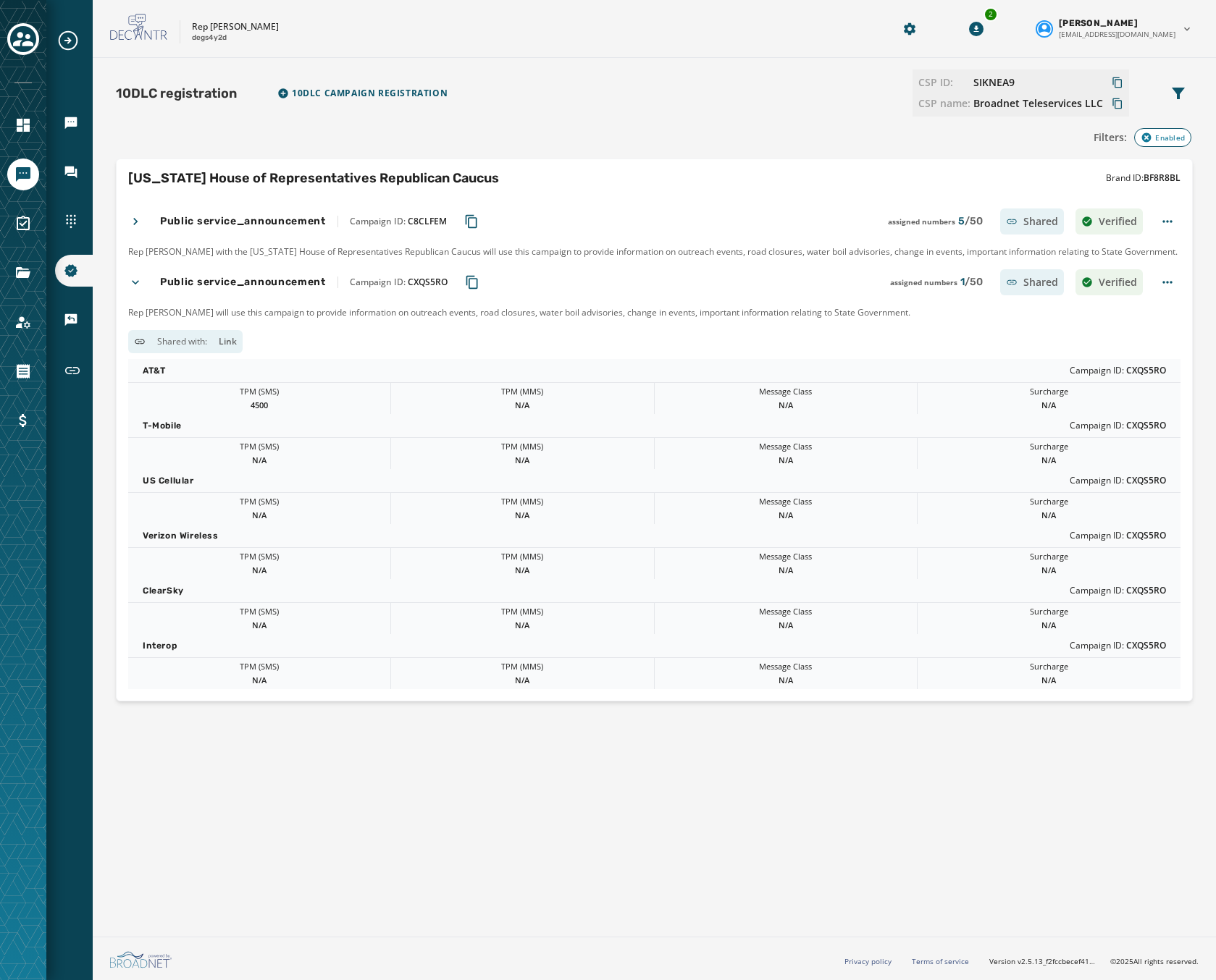
click at [257, 299] on div "Public service_announcement Campaign ID: C8CLFEM assigned numbers 5 / 50 Shared…" at bounding box center [655, 449] width 1075 height 504
click at [1167, 283] on html "Broadcasts Inbox Sending Numbers 10DLC Registration Keywords & Responders Short…" at bounding box center [608, 490] width 1216 height 980
click at [1132, 400] on div "Disable" at bounding box center [1153, 399] width 127 height 23
